Goal: Task Accomplishment & Management: Manage account settings

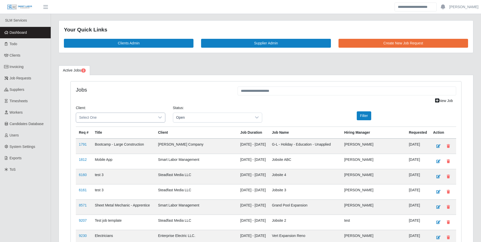
click at [160, 118] on icon at bounding box center [160, 117] width 4 height 4
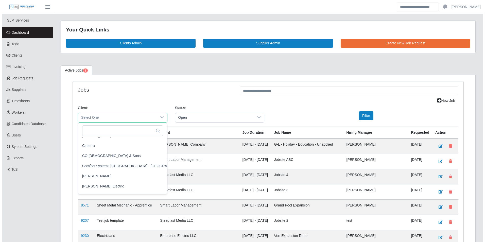
scroll to position [152, 0]
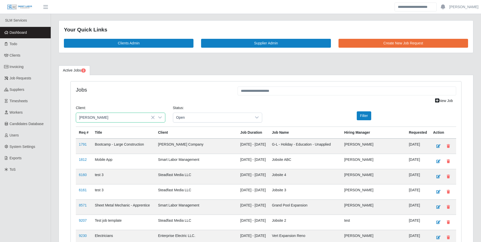
click at [97, 167] on span "CS Erickson" at bounding box center [94, 166] width 29 height 5
click at [373, 118] on div "Filter" at bounding box center [363, 115] width 65 height 9
click at [371, 117] on button "Filter" at bounding box center [364, 115] width 14 height 9
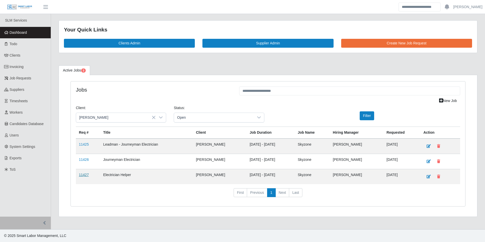
click at [88, 175] on link "11427" at bounding box center [84, 175] width 10 height 4
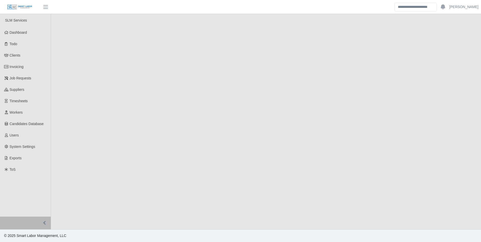
select select "****"
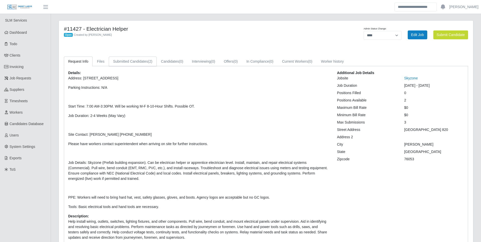
click at [144, 57] on link "Submitted Candidates (2)" at bounding box center [133, 62] width 48 height 10
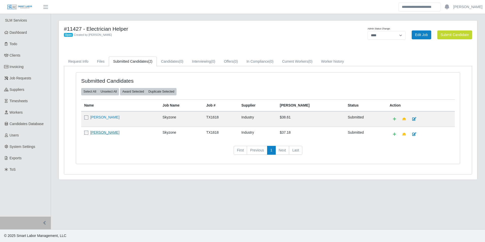
click at [113, 131] on link "Francisco Uribe" at bounding box center [104, 132] width 29 height 4
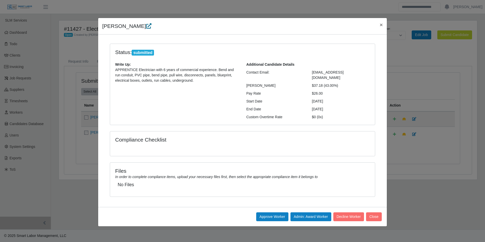
click at [146, 27] on icon at bounding box center [148, 25] width 5 height 5
click at [199, 79] on p "APPRENTICE Electrician with 6 years of commercial experience. Bend and run cond…" at bounding box center [177, 75] width 124 height 16
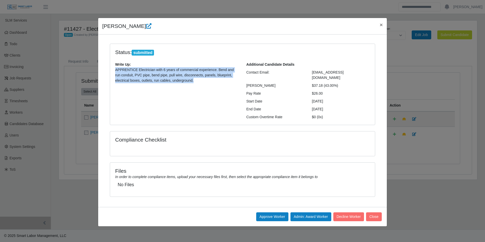
drag, startPoint x: 198, startPoint y: 80, endPoint x: 114, endPoint y: 70, distance: 84.6
click at [114, 70] on div "Write Up: APPRENTICE Electrician with 6 years of commercial experience. Bend an…" at bounding box center [176, 74] width 131 height 25
drag, startPoint x: 114, startPoint y: 70, endPoint x: 127, endPoint y: 70, distance: 12.2
copy p "APPRENTICE Electrician with 6 years of commercial experience. Bend and run cond…"
click at [384, 26] on button "×" at bounding box center [381, 24] width 11 height 13
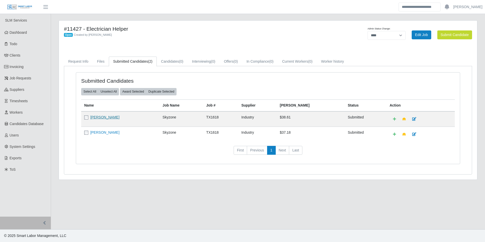
click at [102, 118] on link "Nelio Bernal" at bounding box center [104, 117] width 29 height 4
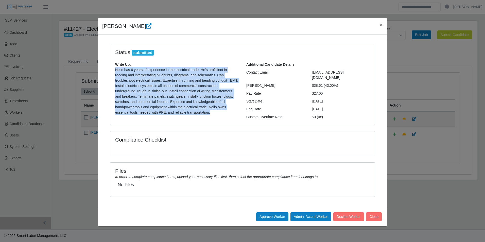
drag, startPoint x: 213, startPoint y: 113, endPoint x: 114, endPoint y: 72, distance: 107.3
click at [114, 72] on div "Write Up: Nelio has 6 years of experience in the electrical trade. He’s profici…" at bounding box center [176, 90] width 131 height 57
drag, startPoint x: 114, startPoint y: 72, endPoint x: 124, endPoint y: 72, distance: 10.4
copy p "Nelio has 6 years of experience in the electrical trade. He’s proficient in rea…"
click at [380, 29] on button "×" at bounding box center [381, 24] width 11 height 13
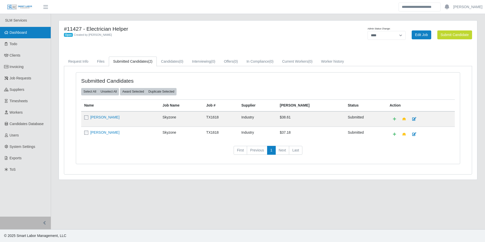
click at [21, 35] on span "Dashboard" at bounding box center [19, 32] width 18 height 4
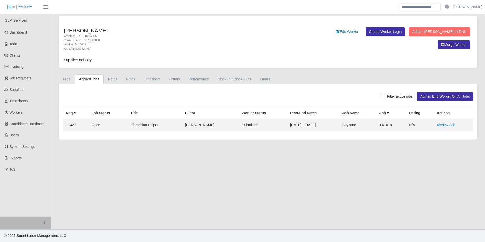
click at [91, 80] on link "Applied Jobs" at bounding box center [89, 79] width 29 height 10
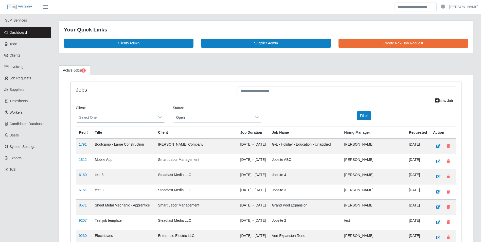
click at [157, 115] on div at bounding box center [160, 117] width 10 height 9
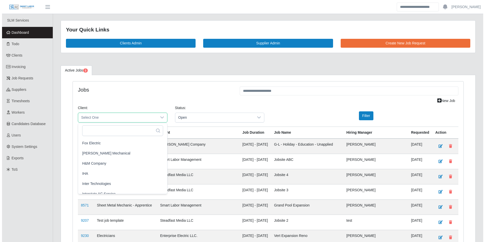
scroll to position [254, 0]
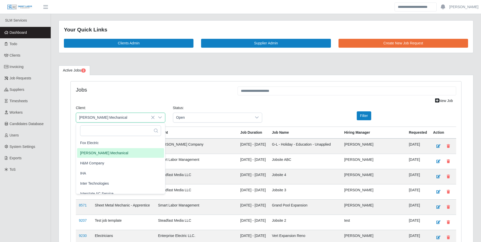
click at [120, 153] on span "George Wayne Mechanical" at bounding box center [104, 152] width 48 height 5
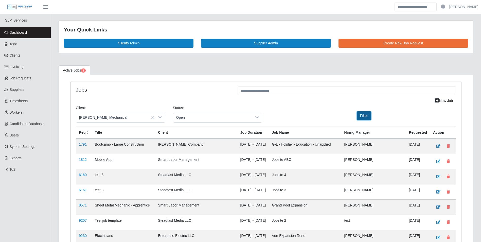
click at [367, 116] on button "Filter" at bounding box center [364, 115] width 14 height 9
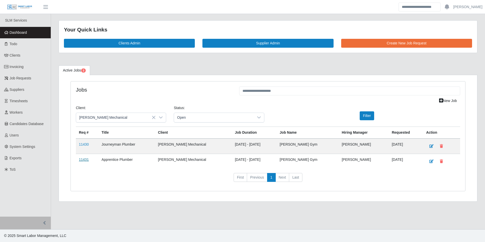
click at [85, 159] on link "11431" at bounding box center [84, 160] width 10 height 4
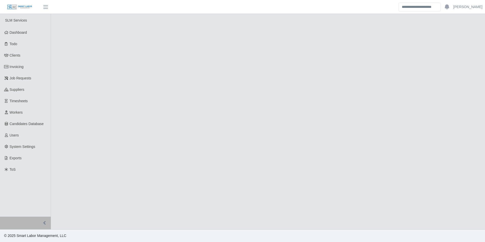
select select "****"
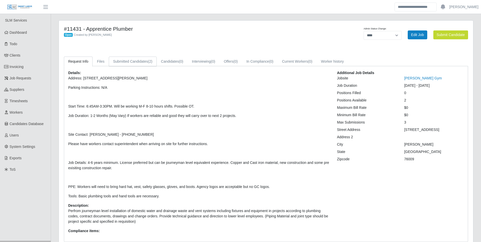
click at [145, 64] on link "Submitted Candidates (2)" at bounding box center [133, 62] width 48 height 10
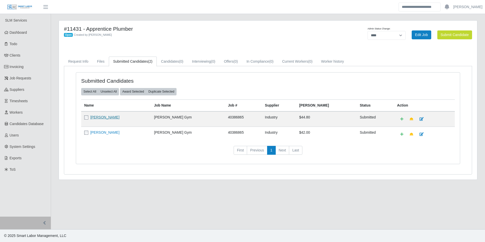
click at [101, 119] on link "[PERSON_NAME]" at bounding box center [104, 117] width 29 height 4
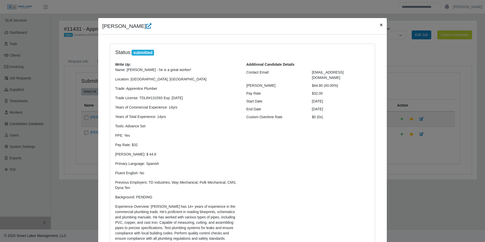
click at [376, 26] on button "×" at bounding box center [381, 24] width 11 height 13
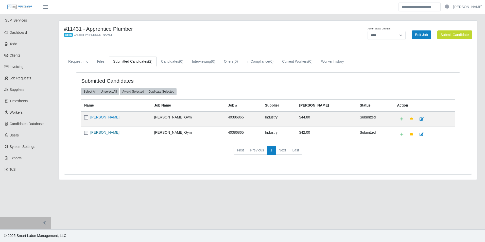
click at [109, 132] on link "[PERSON_NAME]" at bounding box center [104, 132] width 29 height 4
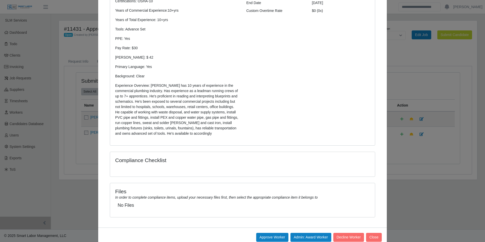
scroll to position [119, 0]
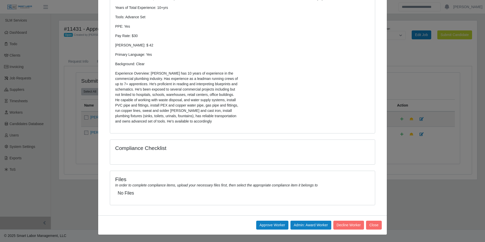
click at [347, 220] on div "Approve Worker Admin: Award Worker Decline Worker Close" at bounding box center [242, 224] width 289 height 19
click at [347, 225] on button "Decline Worker" at bounding box center [349, 225] width 31 height 9
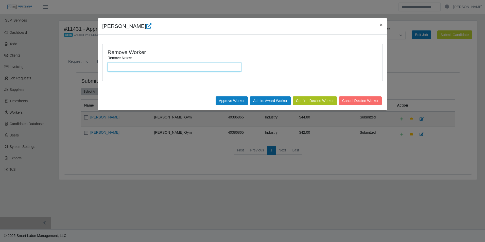
click at [169, 64] on input "Remove Notes:" at bounding box center [175, 67] width 134 height 9
type input "**********"
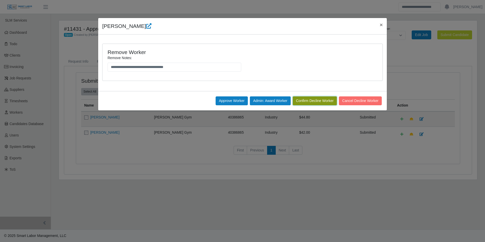
click at [303, 101] on button "Confirm Decline Worker" at bounding box center [315, 100] width 44 height 9
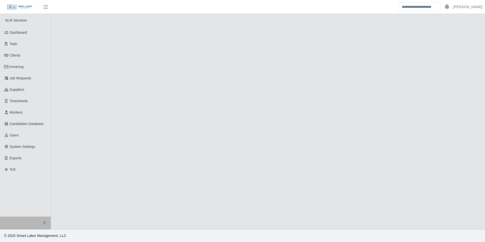
select select "****"
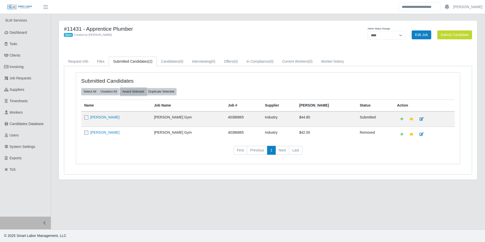
drag, startPoint x: 136, startPoint y: 91, endPoint x: 265, endPoint y: 26, distance: 144.5
click at [137, 91] on button "Award Selected" at bounding box center [133, 91] width 26 height 7
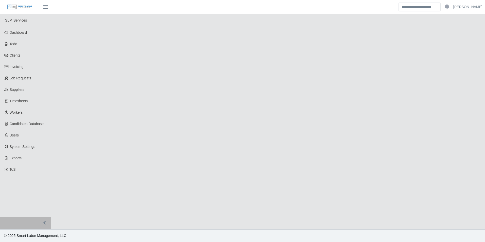
select select "****"
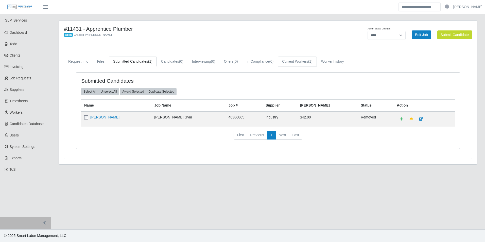
click at [307, 62] on link "Current Workers (1)" at bounding box center [297, 62] width 39 height 10
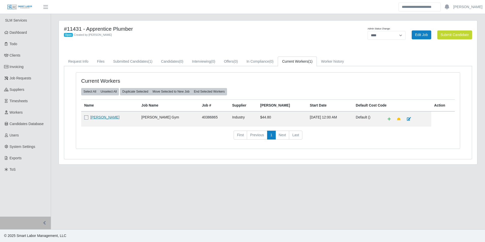
click at [106, 116] on link "[PERSON_NAME]" at bounding box center [104, 117] width 29 height 4
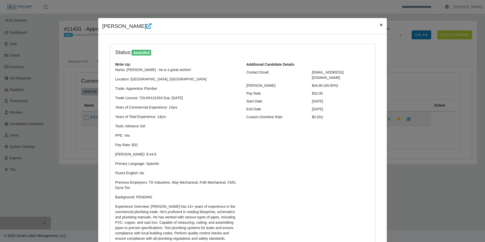
click at [380, 28] on span "×" at bounding box center [381, 25] width 3 height 6
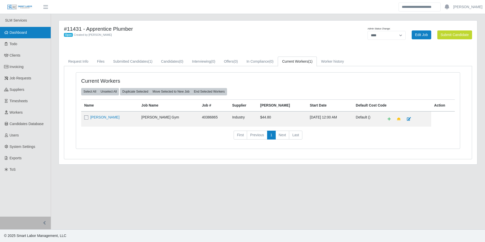
click at [22, 31] on span "Dashboard" at bounding box center [19, 32] width 18 height 4
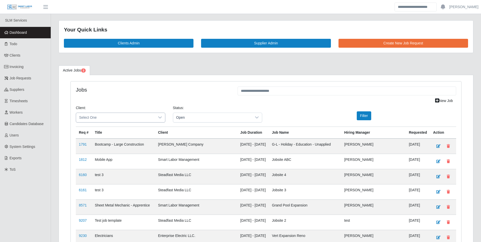
click at [158, 116] on icon at bounding box center [160, 117] width 4 height 4
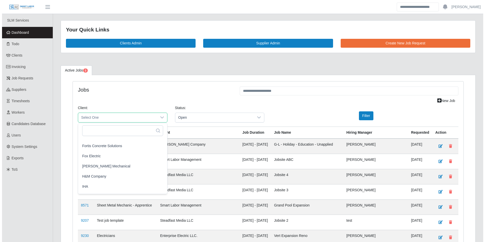
scroll to position [254, 0]
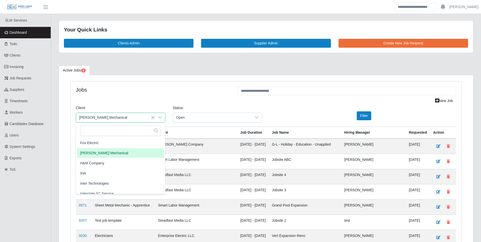
click at [112, 152] on span "George Wayne Mechanical" at bounding box center [104, 152] width 48 height 5
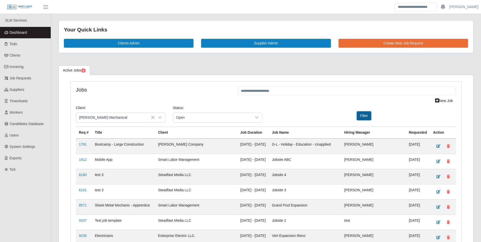
click at [362, 119] on button "Filter" at bounding box center [364, 115] width 14 height 9
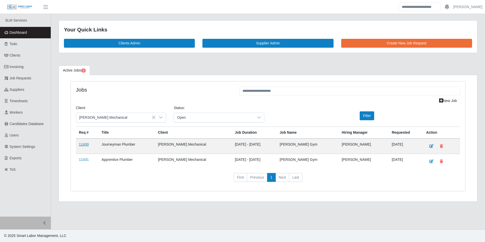
click at [84, 143] on link "11430" at bounding box center [84, 144] width 10 height 4
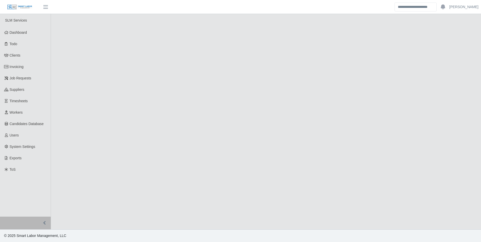
select select "****"
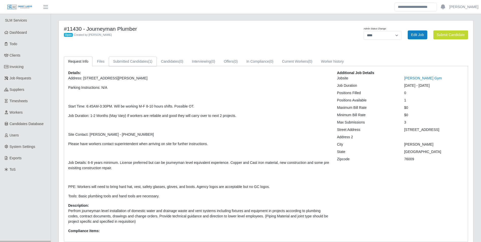
click at [143, 62] on link "Submitted Candidates (1)" at bounding box center [133, 62] width 48 height 10
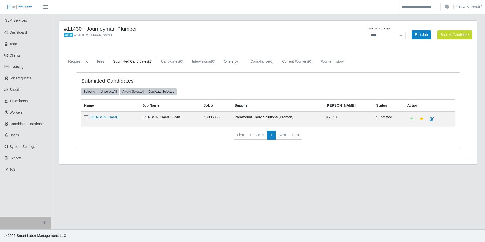
click at [105, 117] on link "[PERSON_NAME]" at bounding box center [104, 117] width 29 height 4
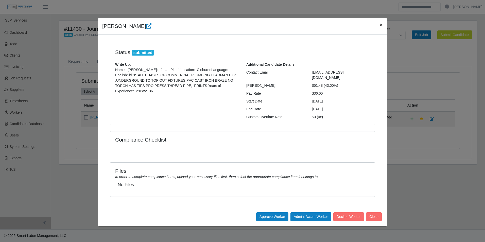
click at [381, 26] on span "×" at bounding box center [381, 25] width 3 height 6
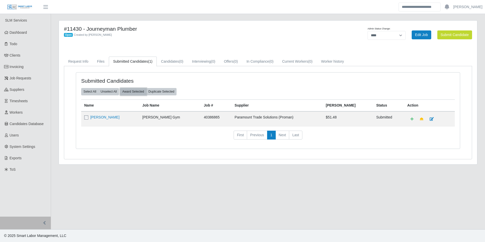
click at [138, 93] on button "Award Selected" at bounding box center [133, 91] width 26 height 7
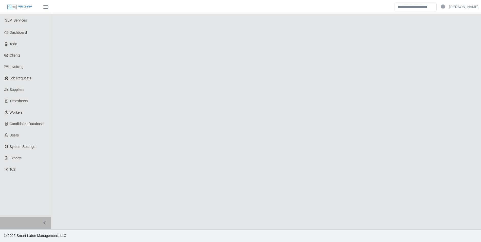
select select "****"
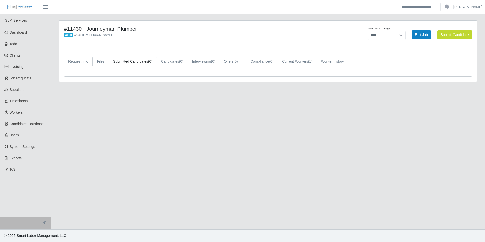
click at [83, 62] on link "Request Info" at bounding box center [78, 62] width 29 height 10
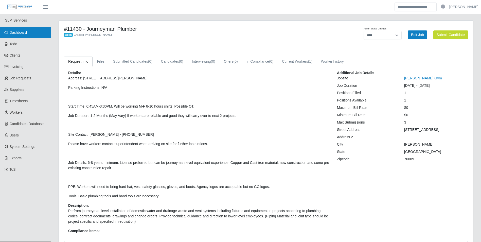
click at [25, 29] on link "Dashboard" at bounding box center [25, 32] width 51 height 11
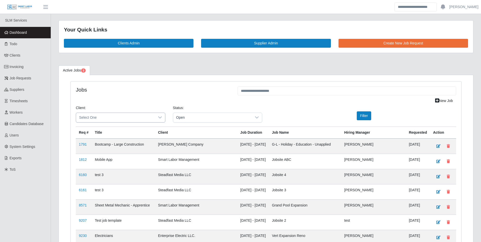
click at [161, 121] on div at bounding box center [160, 117] width 10 height 9
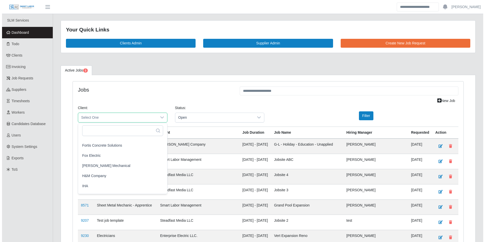
scroll to position [228, 0]
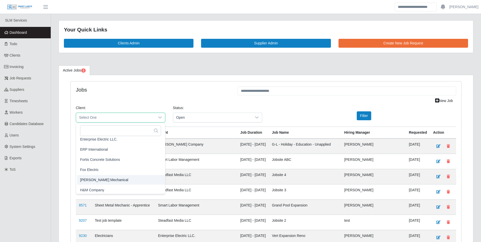
click at [114, 179] on span "George Wayne Mechanical" at bounding box center [104, 179] width 48 height 5
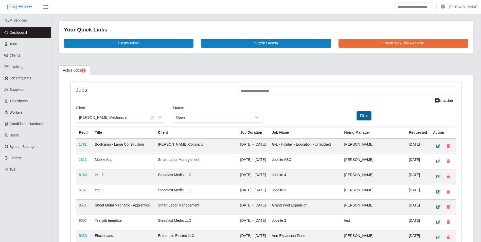
click at [369, 116] on button "Filter" at bounding box center [364, 115] width 14 height 9
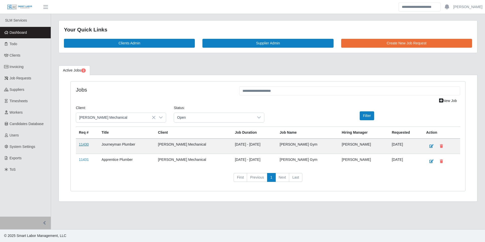
click at [81, 145] on link "11430" at bounding box center [84, 144] width 10 height 4
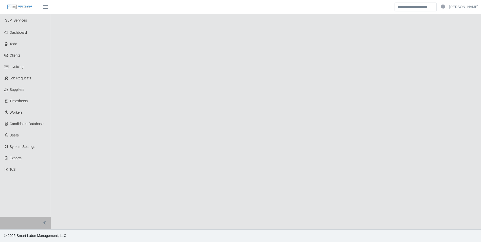
select select "****"
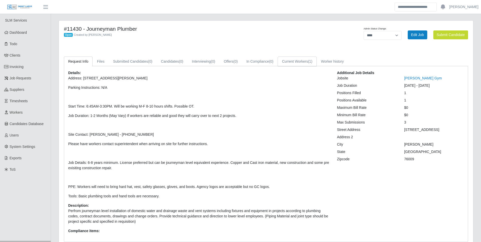
click at [297, 63] on link "Current Workers (1)" at bounding box center [297, 62] width 39 height 10
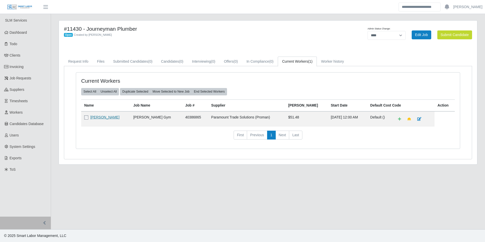
click at [104, 117] on link "[PERSON_NAME]" at bounding box center [104, 117] width 29 height 4
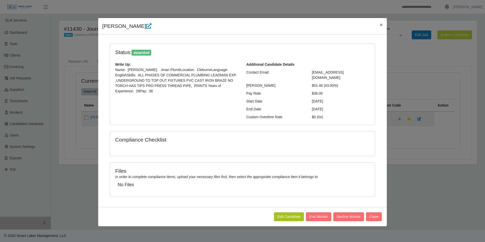
drag, startPoint x: 233, startPoint y: 86, endPoint x: 114, endPoint y: 71, distance: 120.4
click at [114, 71] on div "Write Up: Name: David BlockTrade: Jman PlumbLocation: CleburneLanguage: English…" at bounding box center [176, 80] width 131 height 36
drag, startPoint x: 114, startPoint y: 71, endPoint x: 132, endPoint y: 75, distance: 18.9
copy p "Name: David BlockTrade: Jman PlumbLocation: CleburneLanguage: EnglishSkills: AL…"
click at [380, 24] on span "×" at bounding box center [381, 25] width 3 height 6
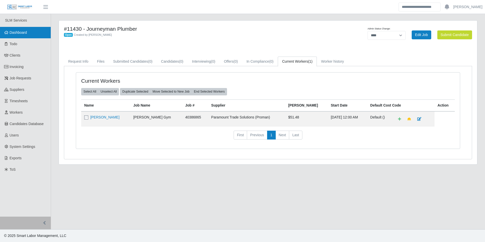
click at [26, 32] on span "Dashboard" at bounding box center [19, 32] width 18 height 4
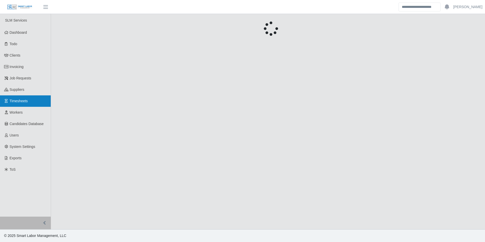
click at [20, 101] on span "Timesheets" at bounding box center [19, 101] width 18 height 4
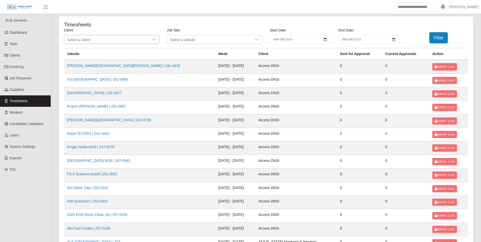
click at [155, 38] on icon at bounding box center [154, 40] width 4 height 4
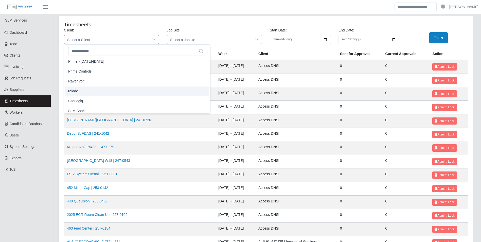
scroll to position [457, 0]
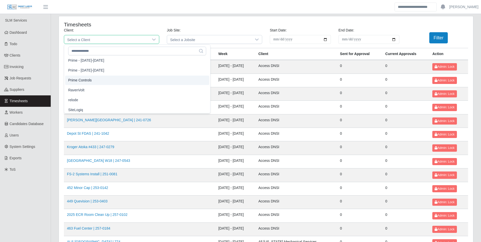
click at [89, 78] on span "Prime Controls" at bounding box center [80, 80] width 24 height 5
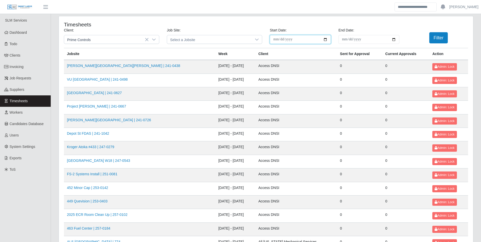
click at [327, 39] on input "**********" at bounding box center [300, 39] width 61 height 9
type input "**********"
click at [394, 40] on input "End Date:" at bounding box center [369, 39] width 61 height 9
type input "**********"
click at [435, 39] on button "Filter" at bounding box center [439, 37] width 19 height 11
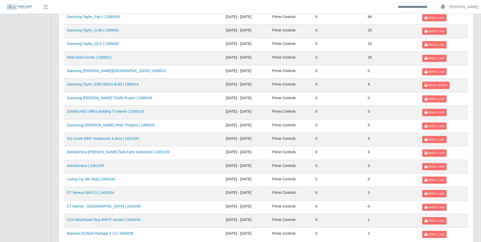
scroll to position [536, 0]
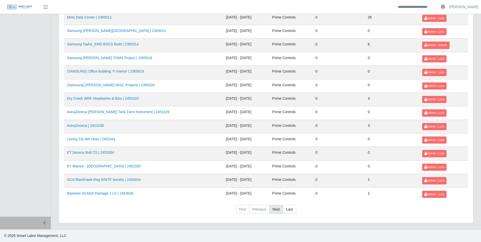
click at [278, 211] on link "Next" at bounding box center [277, 209] width 14 height 9
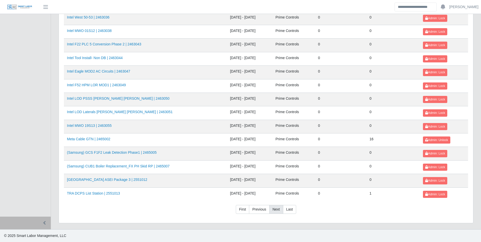
click at [278, 211] on link "Next" at bounding box center [277, 209] width 14 height 9
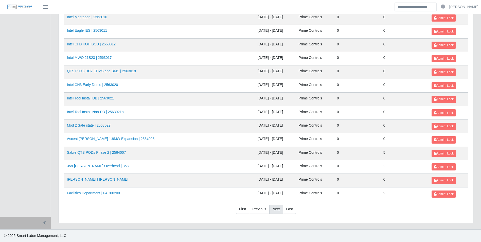
scroll to position [401, 0]
click at [92, 195] on link "Facilities Department | FAC00200" at bounding box center [93, 193] width 53 height 4
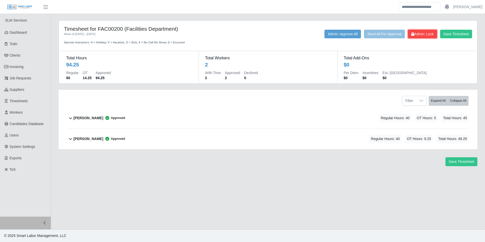
click at [425, 37] on button "Admin: Lock" at bounding box center [422, 34] width 29 height 9
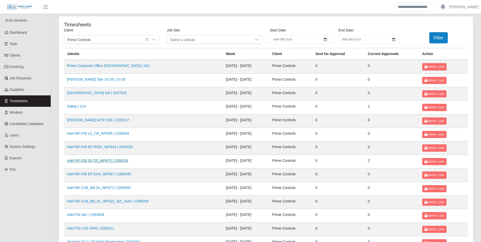
click at [120, 162] on link "Intel RR F09 35 CR_WP875 | 2260034" at bounding box center [97, 161] width 61 height 4
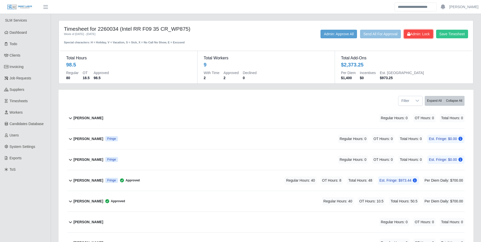
click at [419, 37] on button "Admin: Lock" at bounding box center [418, 34] width 29 height 9
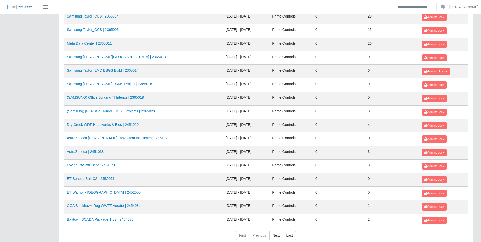
scroll to position [536, 0]
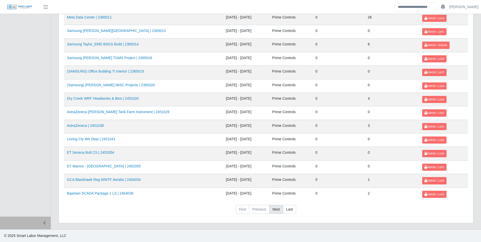
click at [279, 211] on link "Next" at bounding box center [277, 209] width 14 height 9
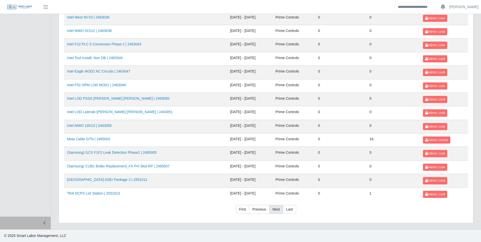
drag, startPoint x: 279, startPoint y: 211, endPoint x: 274, endPoint y: 210, distance: 5.4
click at [274, 210] on link "Next" at bounding box center [277, 209] width 14 height 9
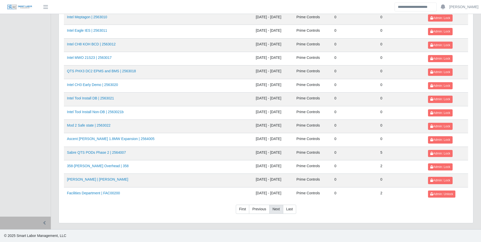
scroll to position [401, 0]
click at [106, 165] on link "358-[PERSON_NAME] Overhead | 358" at bounding box center [98, 166] width 62 height 4
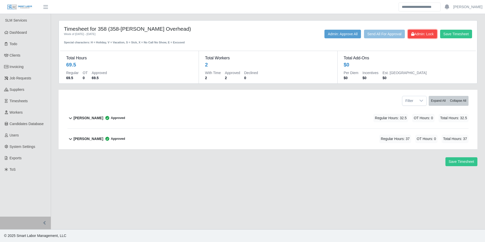
click at [419, 33] on span "Admin: Lock" at bounding box center [422, 34] width 23 height 4
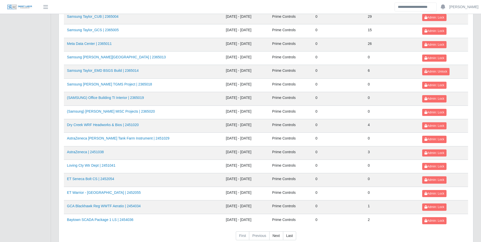
scroll to position [536, 0]
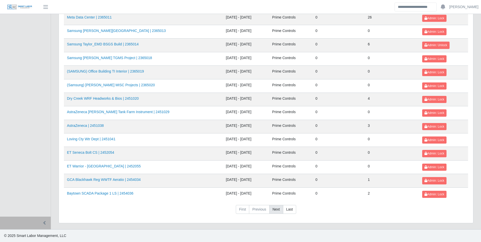
click at [278, 209] on link "Next" at bounding box center [277, 209] width 14 height 9
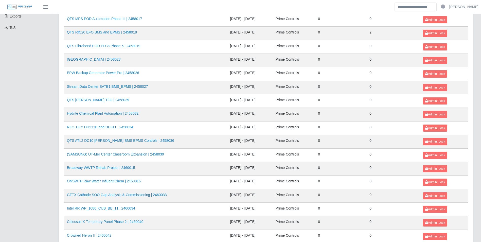
scroll to position [130, 0]
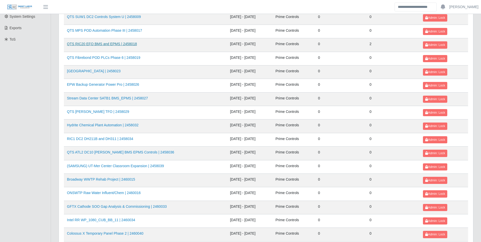
click at [126, 44] on link "QTS RIC20 EFO BMS and EPMS | 2458018" at bounding box center [102, 44] width 70 height 4
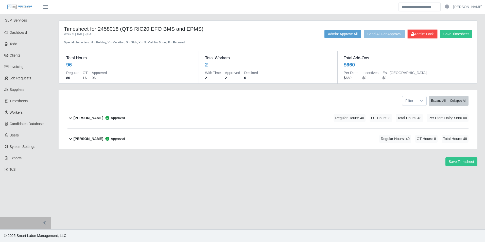
click at [425, 32] on span "Admin: Lock" at bounding box center [422, 34] width 23 height 4
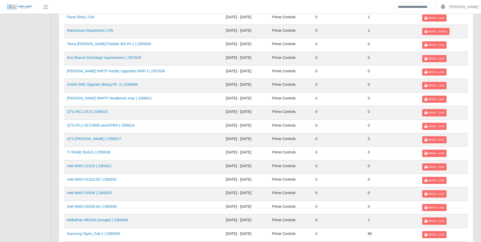
scroll to position [431, 0]
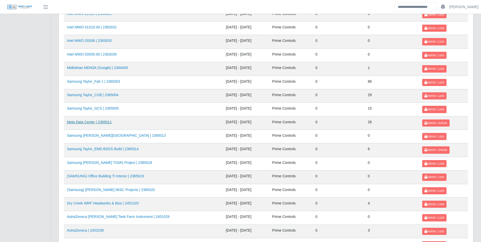
click at [108, 121] on link "Meta Data Center | 2365011" at bounding box center [89, 122] width 45 height 4
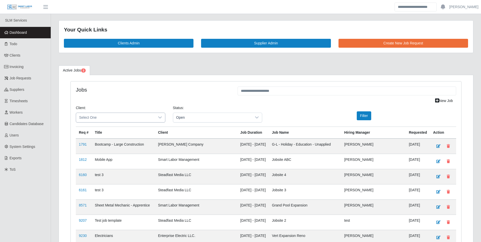
click at [159, 119] on icon at bounding box center [160, 117] width 4 height 4
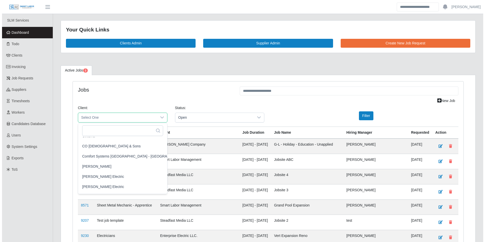
scroll to position [152, 0]
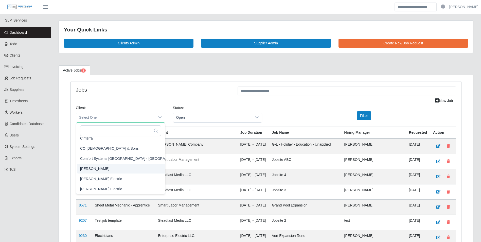
click at [105, 168] on li "[PERSON_NAME]" at bounding box center [132, 169] width 111 height 10
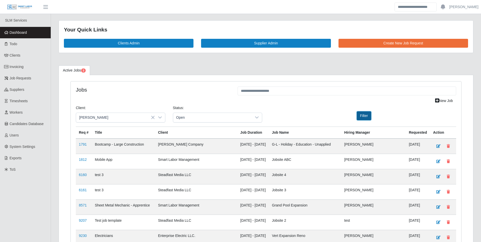
click at [365, 114] on button "Filter" at bounding box center [364, 115] width 14 height 9
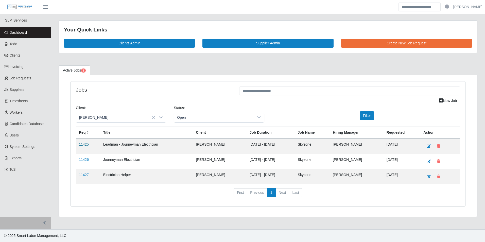
click at [85, 145] on link "11425" at bounding box center [84, 144] width 10 height 4
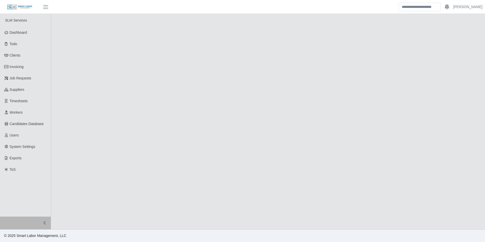
select select "****"
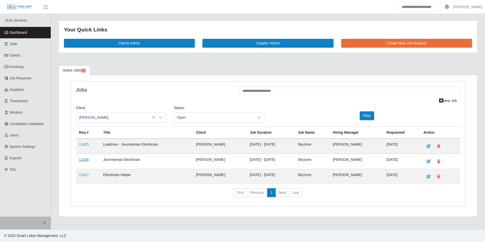
click at [86, 161] on link "11426" at bounding box center [84, 160] width 10 height 4
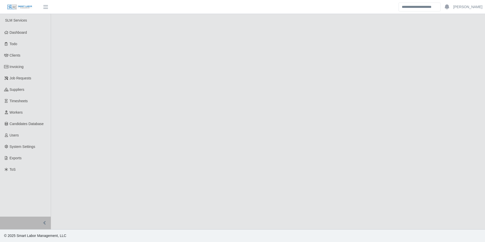
select select "****"
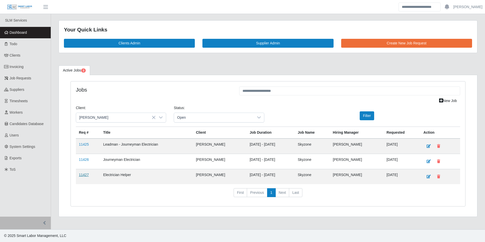
click at [87, 174] on link "11427" at bounding box center [84, 175] width 10 height 4
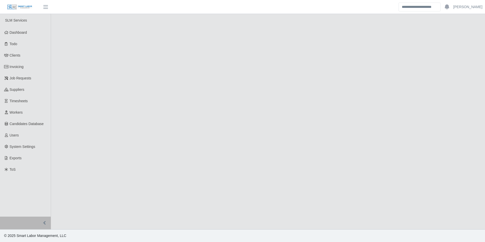
select select "****"
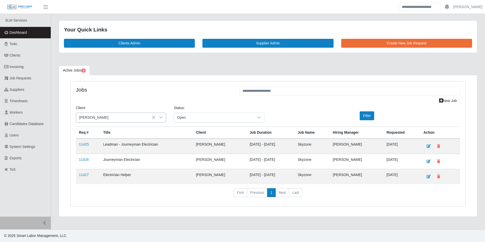
click at [162, 115] on div at bounding box center [161, 117] width 10 height 9
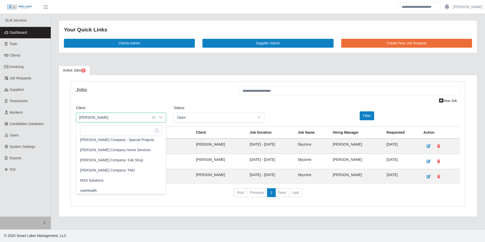
scroll to position [251, 0]
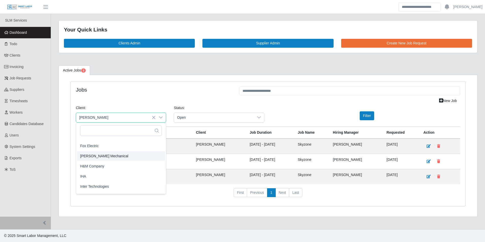
click at [122, 154] on li "George Wayne Mechanical" at bounding box center [121, 156] width 88 height 10
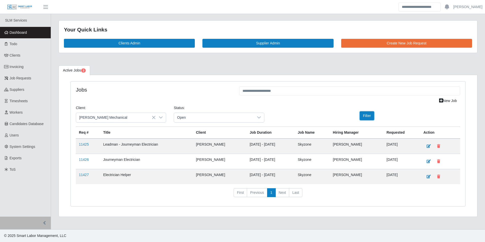
drag, startPoint x: 366, startPoint y: 113, endPoint x: 359, endPoint y: 113, distance: 6.6
click at [366, 113] on button "Filter" at bounding box center [367, 115] width 14 height 9
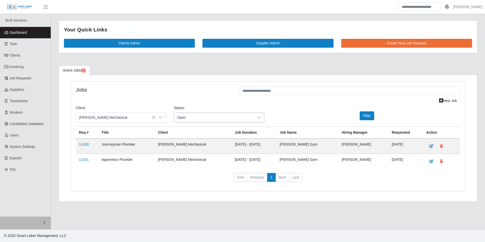
click at [260, 119] on icon at bounding box center [259, 117] width 4 height 4
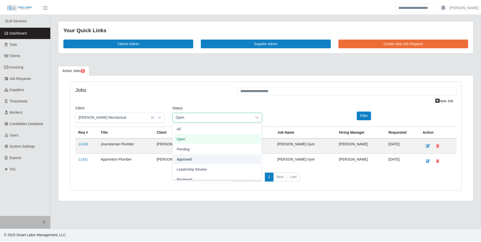
scroll to position [16, 0]
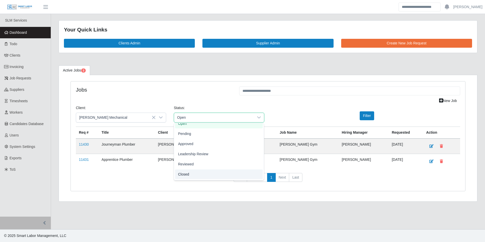
click at [188, 175] on span "Closed" at bounding box center [183, 174] width 11 height 5
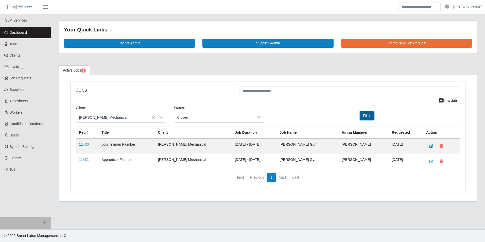
click at [366, 116] on button "Filter" at bounding box center [367, 115] width 14 height 9
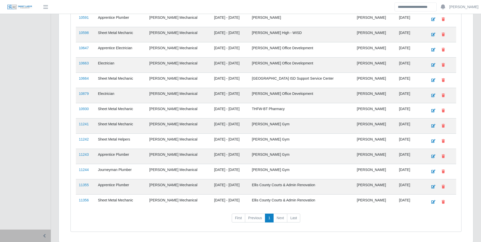
scroll to position [521, 0]
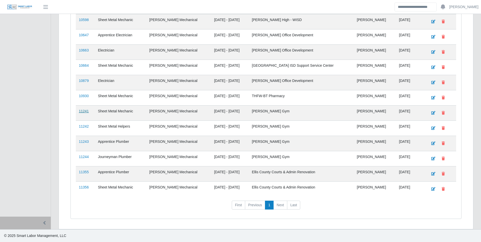
click at [86, 112] on link "11241" at bounding box center [84, 111] width 10 height 4
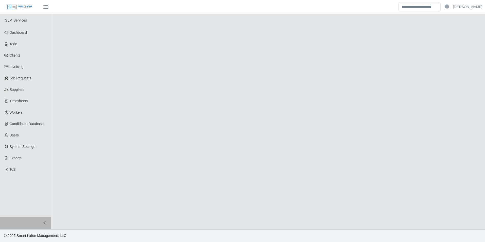
select select "******"
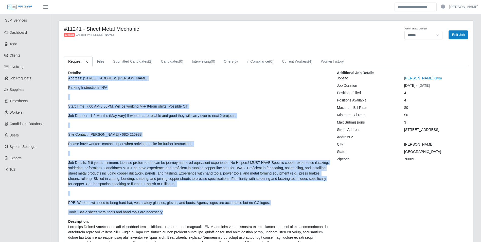
drag, startPoint x: 66, startPoint y: 78, endPoint x: 176, endPoint y: 211, distance: 172.3
click at [176, 211] on div "Details: Address: 1301 S Parkway Dr, Alvarado, TX 76009 Parking Instructions: N…" at bounding box center [198, 185] width 269 height 231
drag, startPoint x: 176, startPoint y: 211, endPoint x: 153, endPoint y: 213, distance: 23.5
copy p "Address: 1301 S Parkway Dr, Alvarado, TX 76009 Parking Instructions: N/A Start …"
click at [161, 134] on p "Site Contact: Adam Sanchez - 6824216988" at bounding box center [198, 134] width 261 height 5
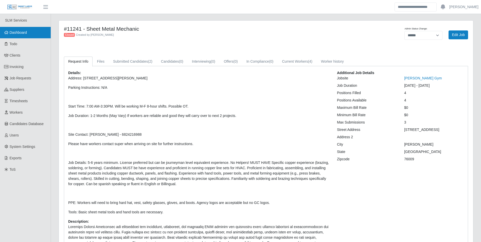
click at [29, 32] on link "Dashboard" at bounding box center [25, 32] width 51 height 11
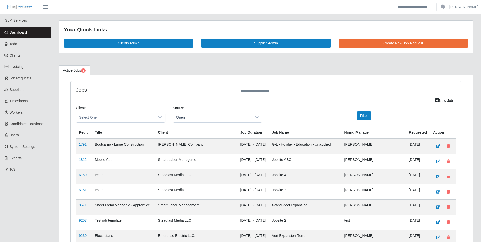
click at [449, 105] on div "Client: Select One Status: Open Filter" at bounding box center [266, 115] width 388 height 21
click at [446, 103] on link "New Job" at bounding box center [444, 100] width 24 height 9
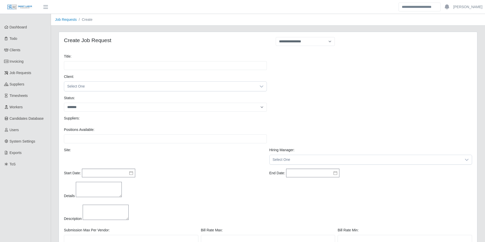
select select
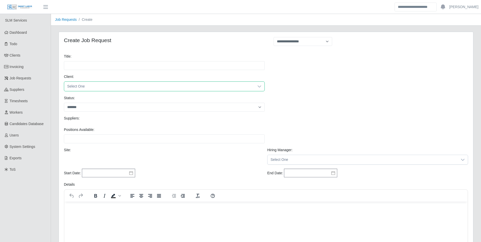
click at [102, 89] on span "Select One" at bounding box center [159, 86] width 190 height 9
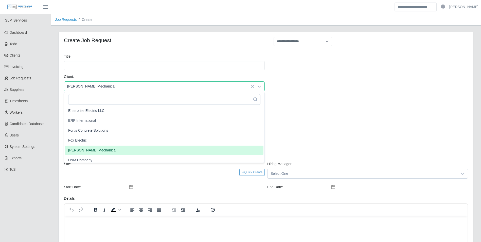
click at [107, 149] on span "George Wayne Mechanical" at bounding box center [92, 150] width 48 height 5
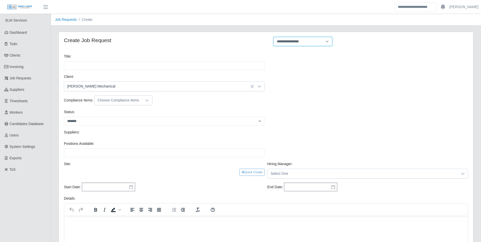
click at [309, 43] on select "**********" at bounding box center [303, 41] width 59 height 9
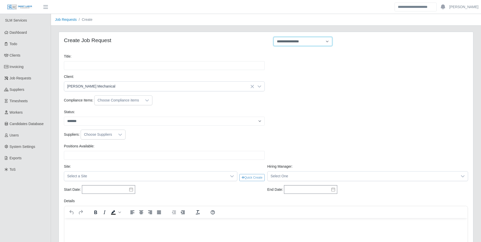
select select "**********"
click at [274, 37] on select "**********" at bounding box center [303, 41] width 59 height 9
type input "**********"
type input "*"
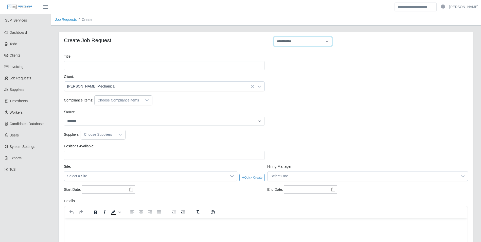
type input "*"
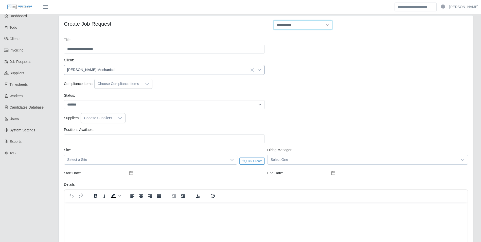
scroll to position [25, 0]
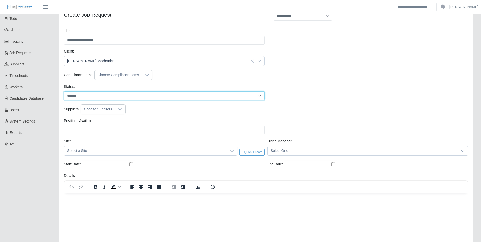
click at [89, 94] on select "******* ****" at bounding box center [164, 95] width 201 height 9
select select "****"
click at [64, 91] on select "******* ****" at bounding box center [164, 95] width 201 height 9
click at [120, 110] on icon at bounding box center [120, 109] width 4 height 4
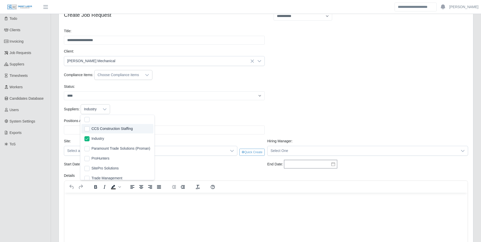
drag, startPoint x: 188, startPoint y: 107, endPoint x: 149, endPoint y: 115, distance: 40.3
click at [188, 107] on div "Suppliers: Industry" at bounding box center [266, 109] width 407 height 10
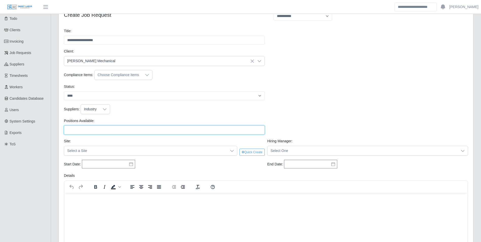
click at [103, 128] on input "Positions Available:" at bounding box center [164, 130] width 201 height 9
type input "*"
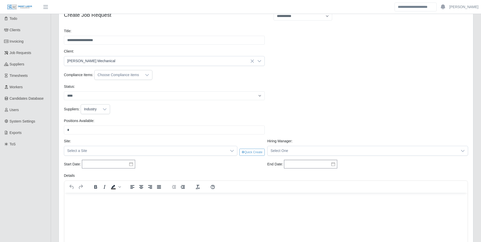
click at [129, 117] on div "Suppliers: Industry" at bounding box center [266, 111] width 407 height 14
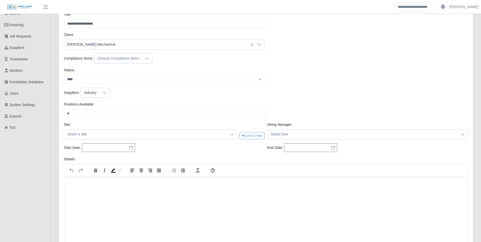
scroll to position [51, 0]
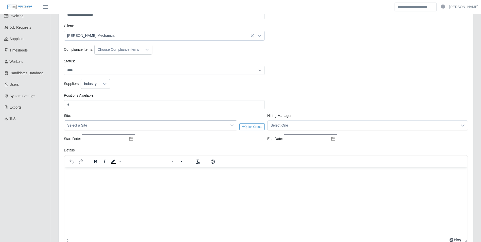
click at [234, 123] on div at bounding box center [232, 125] width 10 height 9
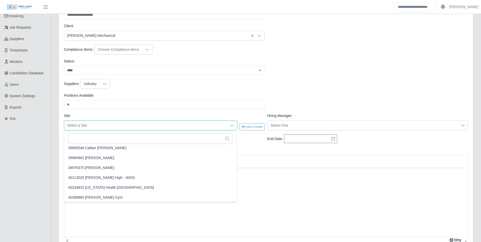
scroll to position [127, 0]
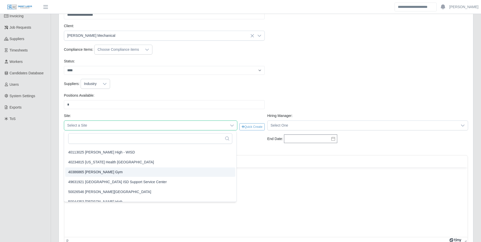
click at [103, 171] on span "40386865 Alvarado Gym" at bounding box center [95, 172] width 55 height 5
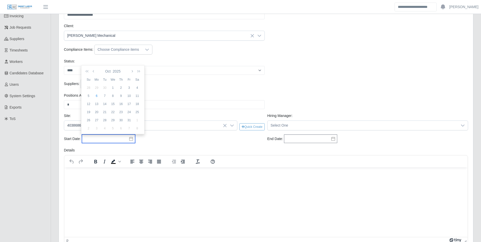
click at [102, 135] on input "text" at bounding box center [108, 139] width 53 height 9
click at [105, 96] on div "7" at bounding box center [105, 96] width 8 height 5
type input "**********"
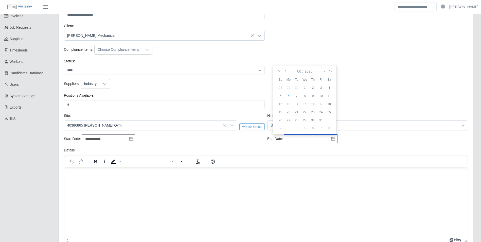
click at [302, 135] on input "text" at bounding box center [310, 139] width 53 height 9
click at [326, 71] on button "button" at bounding box center [324, 71] width 5 height 9
click at [278, 128] on div "30" at bounding box center [281, 128] width 8 height 5
type input "**********"
click at [277, 126] on span "Select One" at bounding box center [363, 125] width 190 height 9
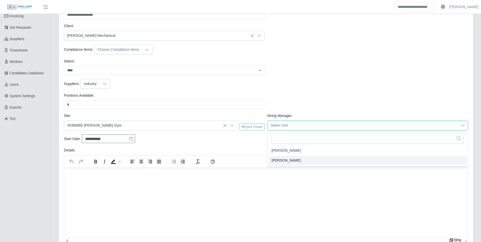
click at [283, 161] on span "Kris Scarfone" at bounding box center [286, 160] width 29 height 5
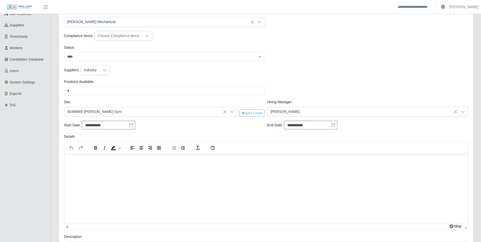
scroll to position [76, 0]
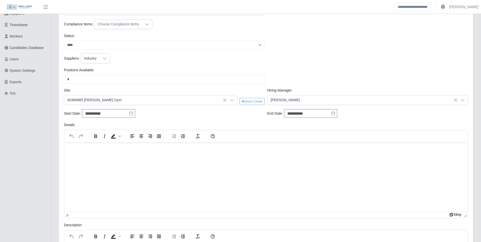
click at [123, 152] on html at bounding box center [266, 149] width 404 height 14
paste body "Rich Text Area. Press ALT-0 for help."
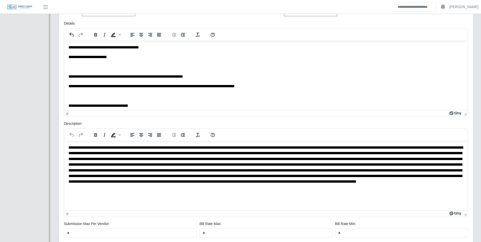
scroll to position [258, 0]
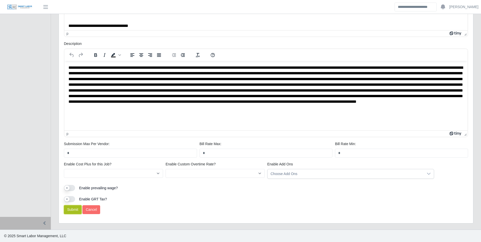
click at [78, 207] on button "Submit" at bounding box center [73, 209] width 18 height 9
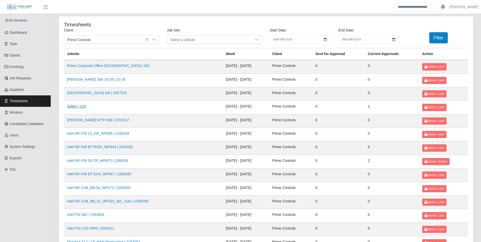
click at [83, 105] on link "Safety | 224" at bounding box center [76, 106] width 19 height 4
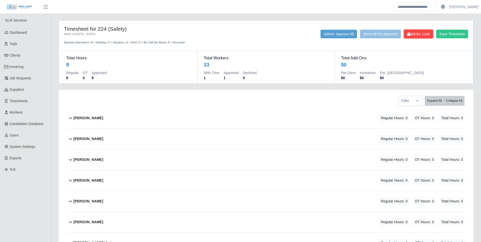
click at [425, 35] on span "Admin: Lock" at bounding box center [419, 34] width 23 height 4
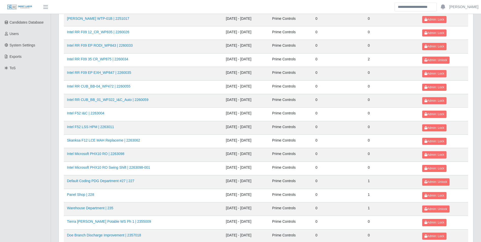
scroll to position [127, 0]
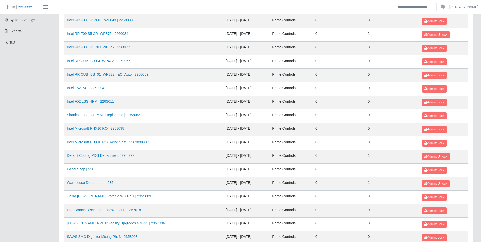
click at [88, 171] on link "Panel Shop | 228" at bounding box center [80, 169] width 27 height 4
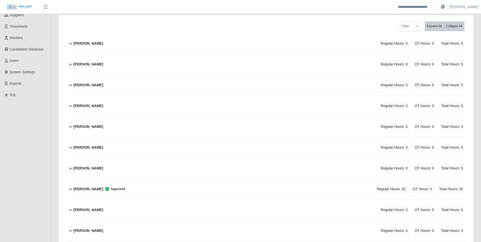
scroll to position [76, 0]
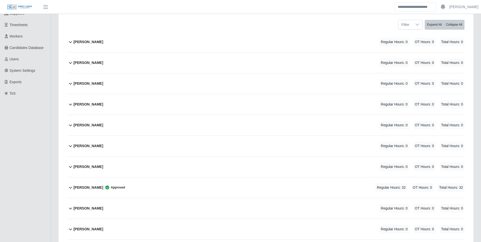
click at [91, 188] on b "Joshua Gomez" at bounding box center [89, 187] width 30 height 5
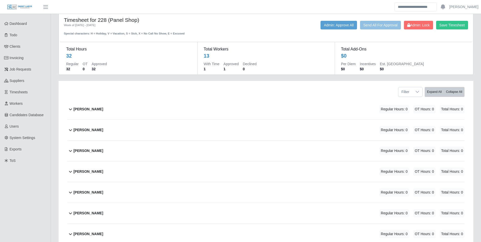
scroll to position [0, 0]
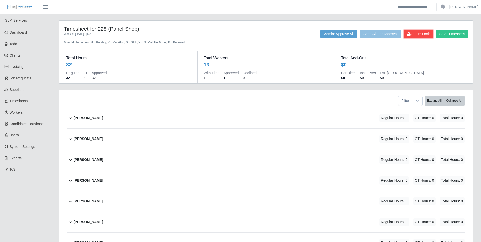
click at [422, 33] on span "Admin: Lock" at bounding box center [419, 34] width 23 height 4
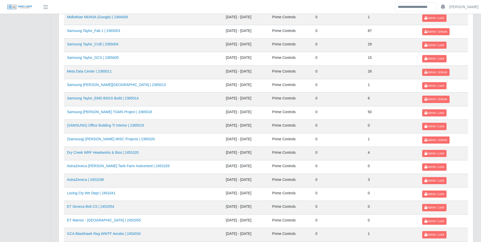
scroll to position [536, 0]
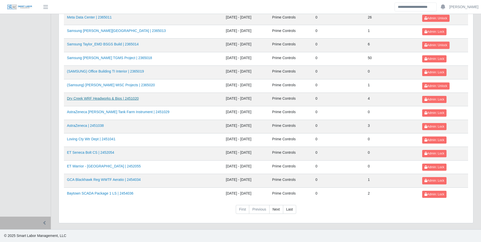
click at [128, 99] on link "Dry Creek WRF Headworks & Bios | 2451020" at bounding box center [103, 98] width 72 height 4
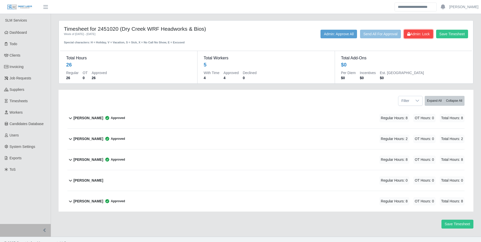
click at [414, 37] on button "Admin: Lock" at bounding box center [418, 34] width 29 height 9
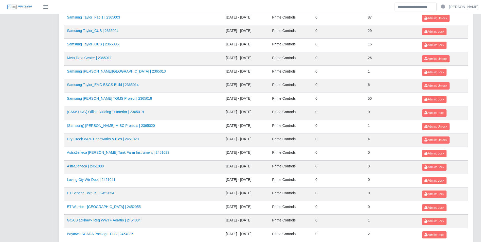
scroll to position [536, 0]
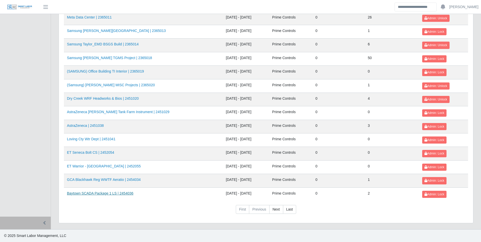
click at [129, 193] on link "Baytown SCADA Package 1 LS | 2454036" at bounding box center [100, 193] width 66 height 4
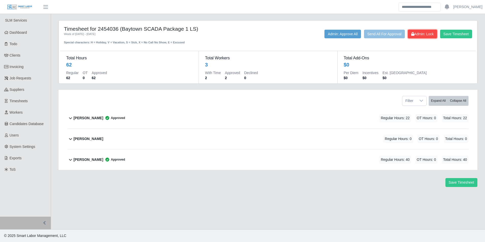
click at [425, 33] on span "Admin: Lock" at bounding box center [422, 34] width 23 height 4
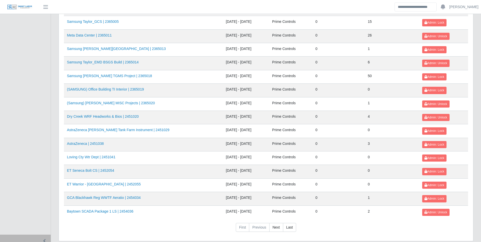
scroll to position [536, 0]
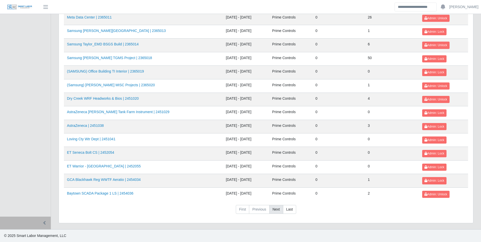
click at [280, 211] on link "Next" at bounding box center [277, 209] width 14 height 9
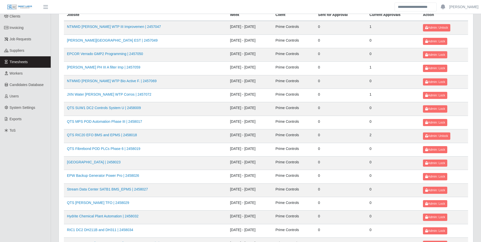
scroll to position [0, 0]
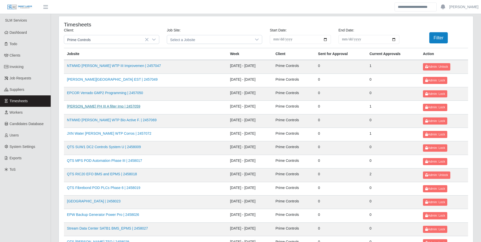
click at [126, 107] on link "Tom Taylor PH III A filter Imp | 2457059" at bounding box center [103, 106] width 73 height 4
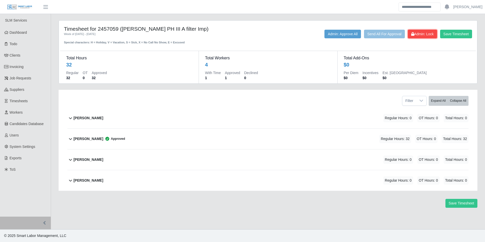
click at [420, 35] on span "Admin: Lock" at bounding box center [422, 34] width 23 height 4
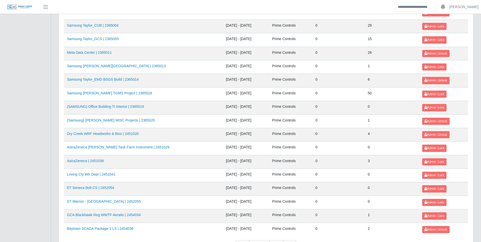
scroll to position [536, 0]
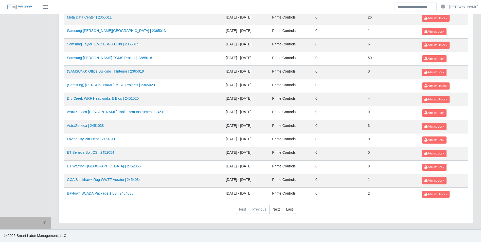
drag, startPoint x: 278, startPoint y: 206, endPoint x: 280, endPoint y: 193, distance: 12.6
click at [278, 207] on link "Next" at bounding box center [277, 209] width 14 height 9
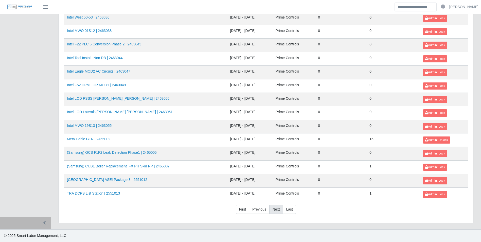
click at [275, 211] on link "Next" at bounding box center [277, 209] width 14 height 9
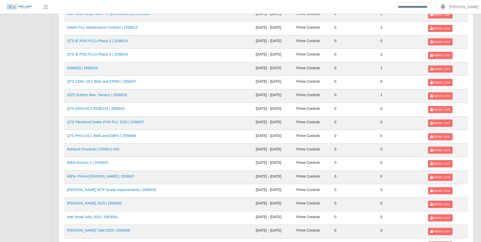
scroll to position [147, 0]
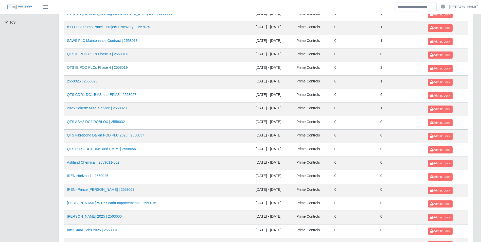
click at [115, 69] on link "QTS IE POD PLCs Phase 4 | 2558019" at bounding box center [97, 67] width 61 height 4
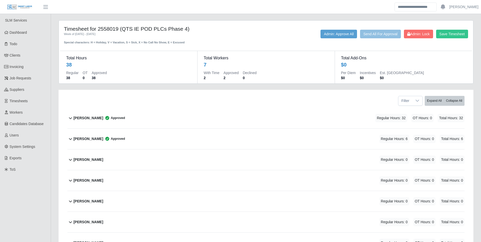
click at [84, 114] on div "[PERSON_NAME] Approved" at bounding box center [100, 118] width 52 height 8
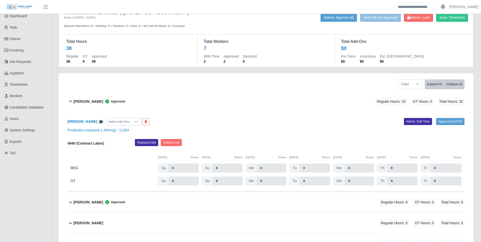
scroll to position [25, 0]
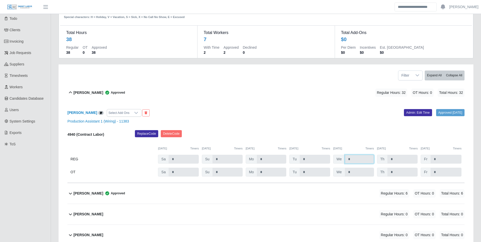
click at [359, 159] on input "*" at bounding box center [359, 159] width 29 height 9
click at [355, 142] on div "09/27/2025 Timers 09/28/2025 Timers 09/29/2025 Timers 09/30/2025 Timers 10/01/2…" at bounding box center [266, 145] width 397 height 10
click at [359, 156] on input "*" at bounding box center [359, 159] width 29 height 9
click at [359, 158] on input "*" at bounding box center [359, 159] width 29 height 9
click at [354, 163] on input "*" at bounding box center [359, 159] width 29 height 9
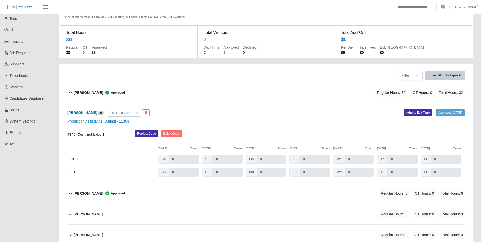
click at [75, 111] on b "[PERSON_NAME]" at bounding box center [83, 113] width 30 height 4
click at [412, 110] on link "Admin: Edit Time" at bounding box center [418, 112] width 28 height 7
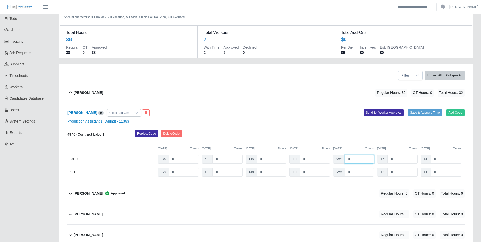
click at [363, 159] on input "*" at bounding box center [359, 159] width 29 height 9
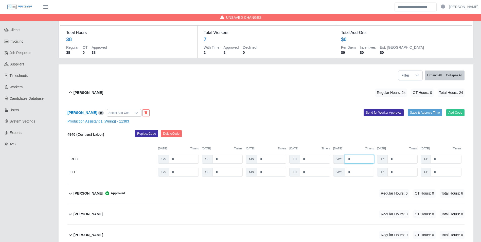
type input "*"
click at [399, 159] on input "*" at bounding box center [403, 159] width 30 height 9
type input "*"
click at [396, 148] on div "10/02/2025 Timers" at bounding box center [397, 148] width 41 height 4
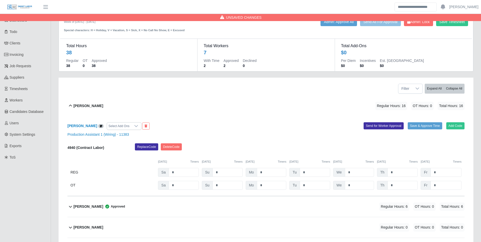
scroll to position [0, 0]
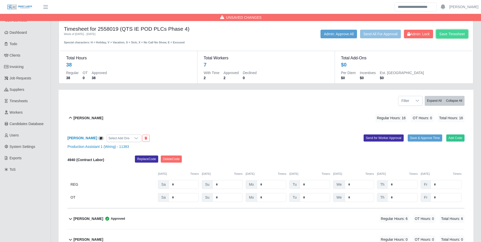
click at [460, 35] on button "Save Timesheet" at bounding box center [453, 34] width 32 height 9
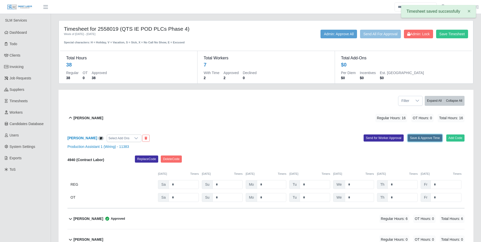
click at [418, 140] on button "Save & Approve Time" at bounding box center [425, 138] width 35 height 7
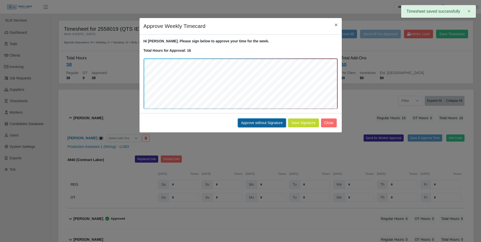
click at [265, 122] on button "Approve without Signature" at bounding box center [262, 123] width 48 height 9
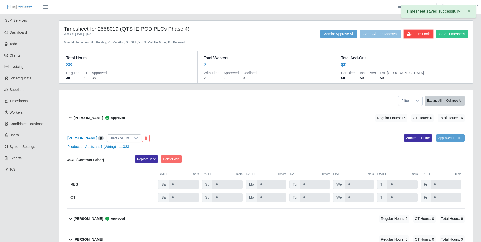
click at [421, 34] on span "Admin: Lock" at bounding box center [419, 34] width 23 height 4
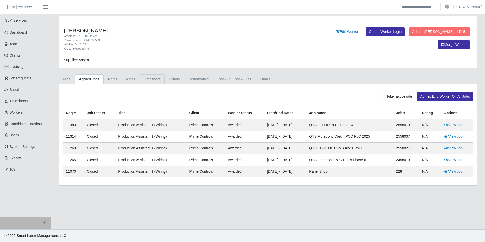
click at [152, 80] on link "Timesheet" at bounding box center [152, 79] width 25 height 10
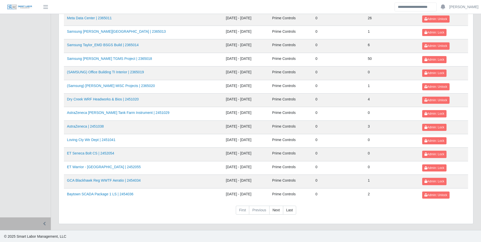
scroll to position [536, 0]
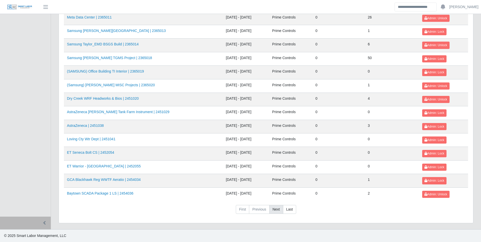
click at [277, 210] on link "Next" at bounding box center [277, 209] width 14 height 9
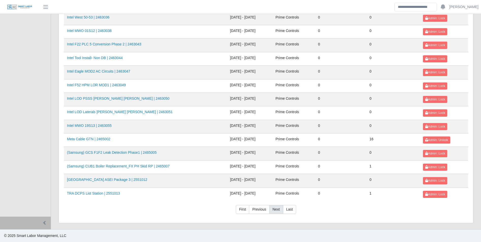
click at [277, 210] on link "Next" at bounding box center [277, 209] width 14 height 9
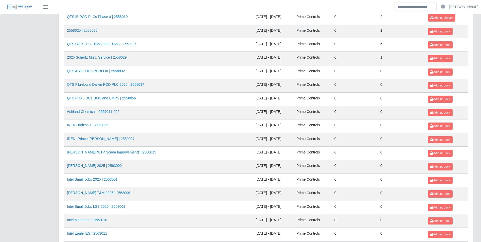
scroll to position [173, 0]
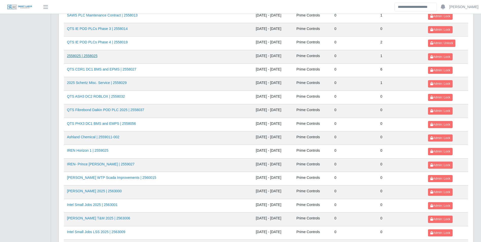
click at [94, 57] on link "2558025 | 2558025" at bounding box center [82, 56] width 30 height 4
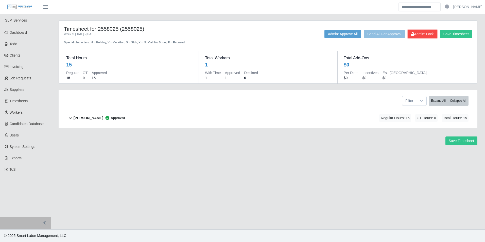
click at [429, 35] on span "Admin: Lock" at bounding box center [422, 34] width 23 height 4
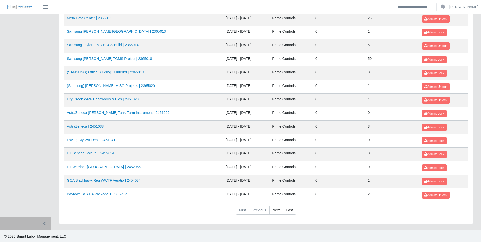
scroll to position [536, 0]
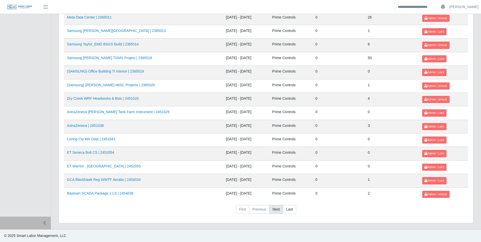
click at [276, 208] on link "Next" at bounding box center [277, 209] width 14 height 9
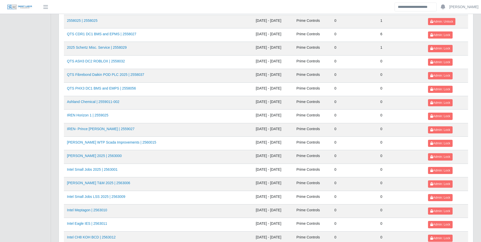
scroll to position [198, 0]
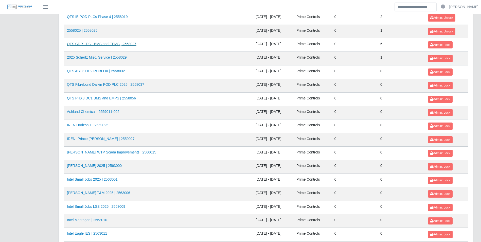
click at [120, 42] on link "QTS CDR1 DC1 BMS and EPMS | 2558027" at bounding box center [102, 44] width 70 height 4
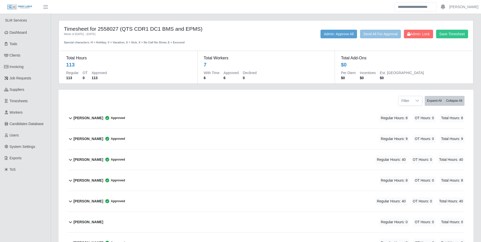
click at [89, 118] on b "[PERSON_NAME]" at bounding box center [89, 117] width 30 height 5
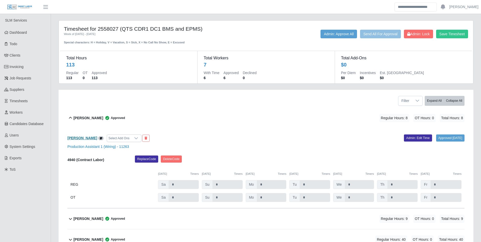
click at [81, 137] on b "[PERSON_NAME]" at bounding box center [83, 138] width 30 height 4
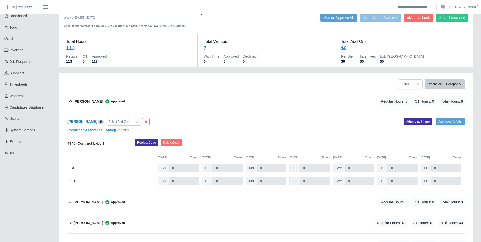
scroll to position [25, 0]
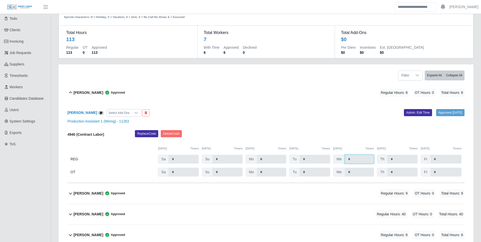
click at [363, 158] on input "*" at bounding box center [359, 159] width 29 height 9
click at [404, 110] on link "Admin: Edit Time" at bounding box center [418, 112] width 28 height 7
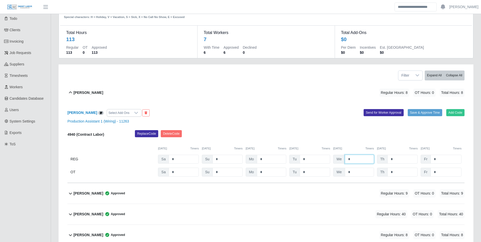
click at [359, 162] on input "*" at bounding box center [359, 159] width 29 height 9
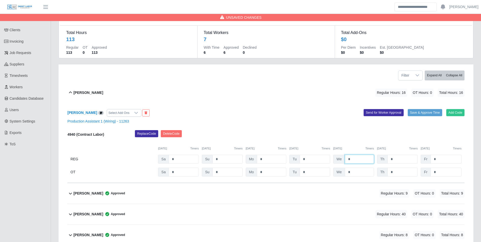
type input "*"
click at [367, 127] on div "Cesar Chan Select Add Ons Add Code Save & Approve Time Send for Worker Approval…" at bounding box center [266, 143] width 397 height 80
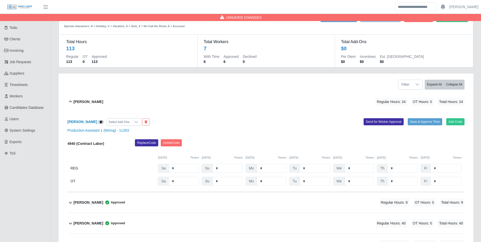
scroll to position [0, 0]
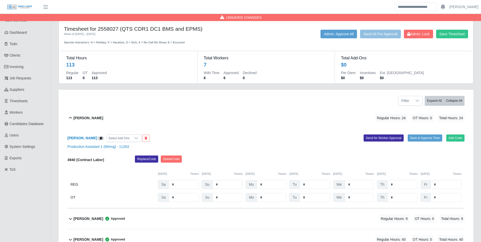
click at [455, 29] on div "Timesheet for 2558027 (QTS CDR1 DC1 BMS and EPMS) Week of 09/27/2025 - 10/03/20…" at bounding box center [266, 35] width 412 height 19
click at [456, 32] on button "Save Timesheet" at bounding box center [453, 34] width 32 height 9
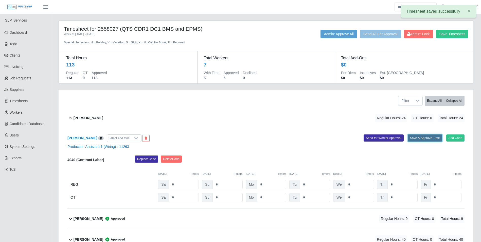
click at [412, 138] on button "Save & Approve Time" at bounding box center [425, 138] width 35 height 7
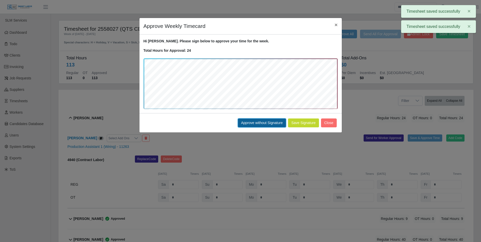
click at [255, 122] on button "Approve without Signature" at bounding box center [262, 123] width 48 height 9
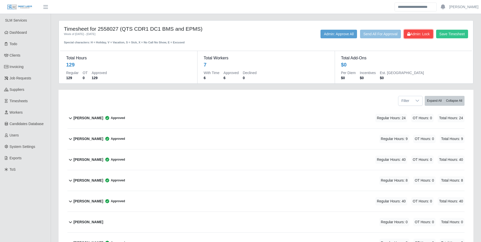
click at [427, 36] on span "Admin: Lock" at bounding box center [419, 34] width 23 height 4
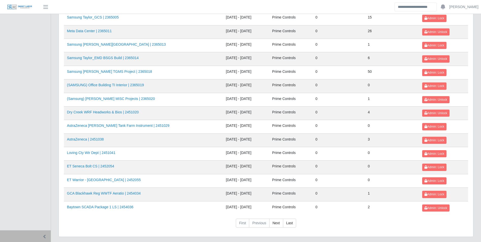
scroll to position [536, 0]
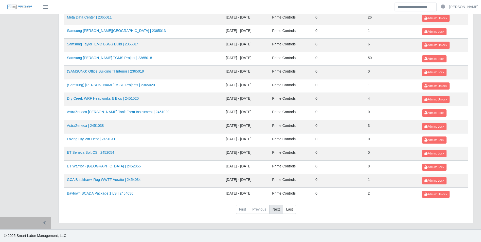
click at [276, 208] on link "Next" at bounding box center [277, 209] width 14 height 9
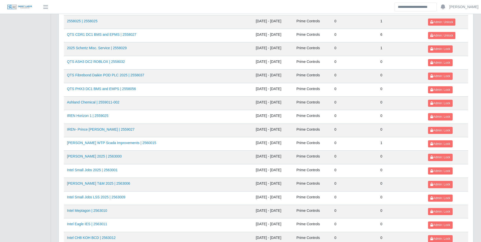
scroll to position [198, 0]
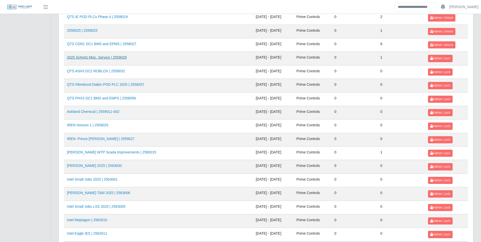
click at [124, 56] on link "2025 Schertz Misc. Service | 2558029" at bounding box center [97, 57] width 60 height 4
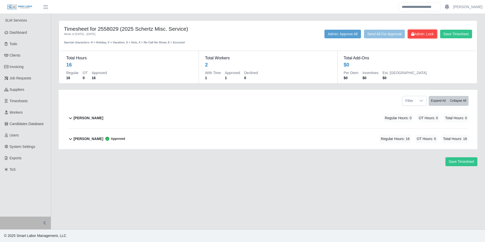
click at [424, 35] on span "Admin: Lock" at bounding box center [422, 34] width 23 height 4
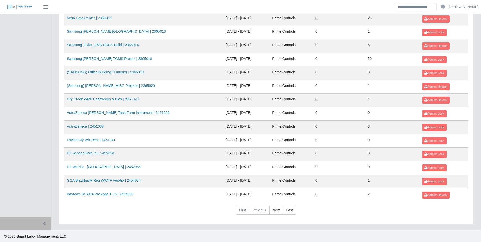
scroll to position [536, 0]
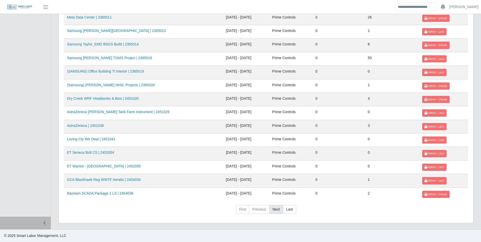
click at [276, 210] on link "Next" at bounding box center [277, 209] width 14 height 9
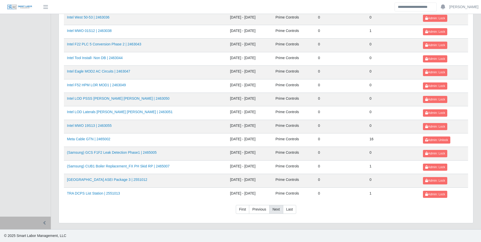
click at [276, 210] on link "Next" at bounding box center [277, 209] width 14 height 9
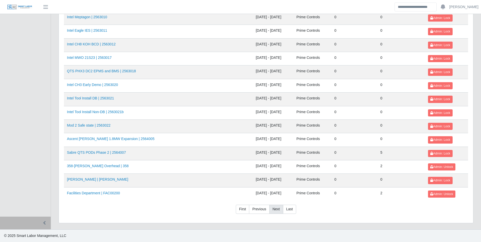
scroll to position [401, 0]
click at [113, 154] on link "Sabre QTS PODs Phase 2 | 2564007" at bounding box center [96, 153] width 59 height 4
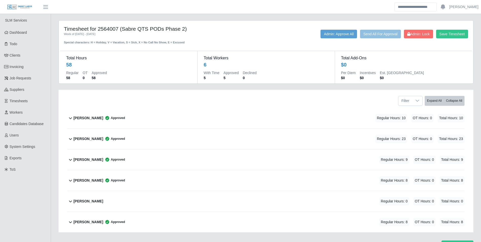
click at [85, 118] on b "[PERSON_NAME]" at bounding box center [89, 117] width 30 height 5
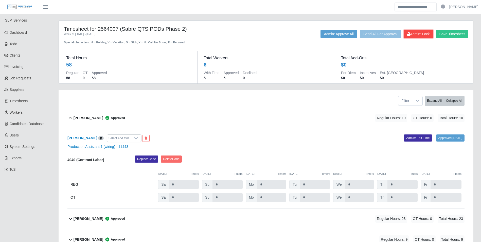
click at [427, 36] on span "Admin: Lock" at bounding box center [419, 34] width 23 height 4
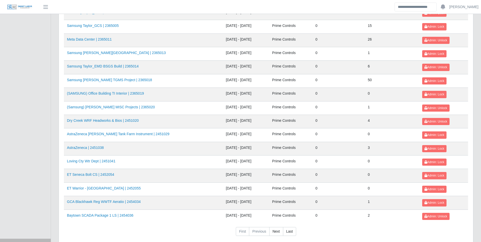
scroll to position [536, 0]
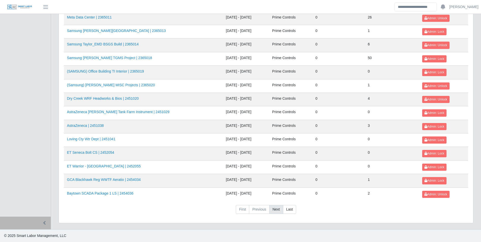
click at [273, 210] on link "Next" at bounding box center [277, 209] width 14 height 9
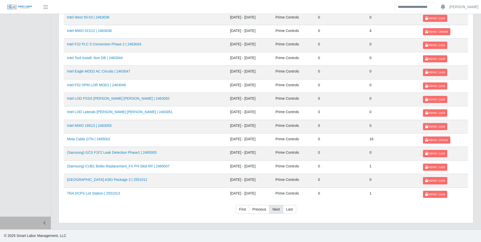
click at [273, 210] on link "Next" at bounding box center [277, 209] width 14 height 9
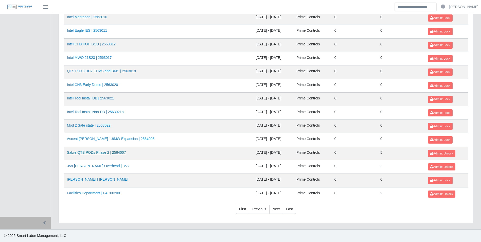
click at [119, 153] on link "Sabre QTS PODs Phase 2 | 2564007" at bounding box center [96, 153] width 59 height 4
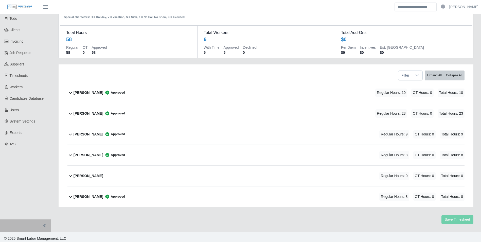
click at [83, 114] on b "David Diaz" at bounding box center [89, 113] width 30 height 5
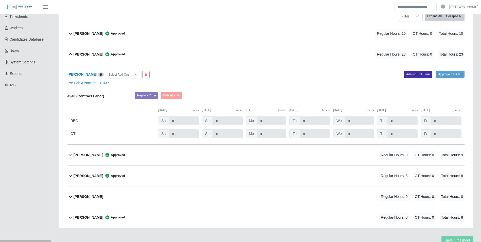
scroll to position [105, 0]
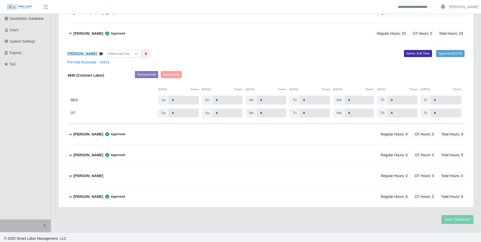
click at [72, 53] on b "David Diaz" at bounding box center [83, 54] width 30 height 4
click at [90, 137] on b "Jayden Sikalasinh" at bounding box center [89, 134] width 30 height 5
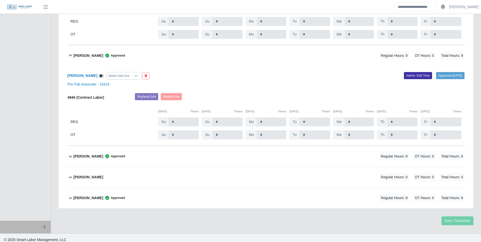
scroll to position [186, 0]
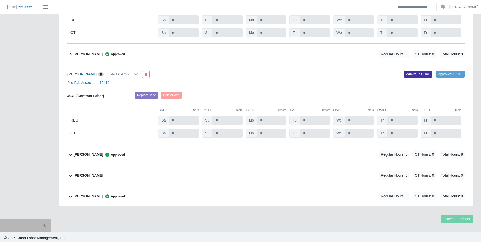
click at [90, 74] on b "Jayden Sikalasinh" at bounding box center [83, 74] width 30 height 4
click at [82, 159] on div "Juan Valle Approved" at bounding box center [100, 155] width 52 height 8
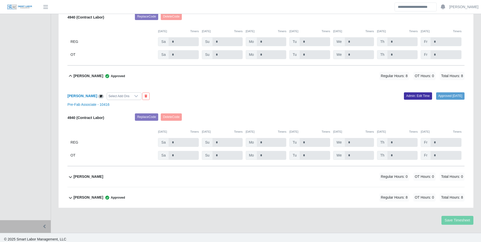
scroll to position [265, 0]
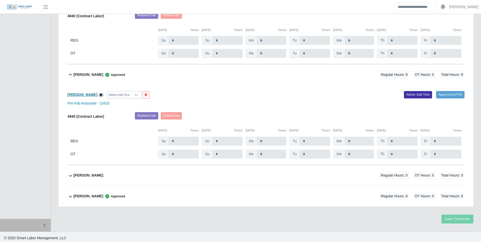
click at [80, 95] on b "Juan Valle" at bounding box center [83, 95] width 30 height 4
click at [86, 193] on div "Thanh Phan Approved" at bounding box center [100, 196] width 52 height 8
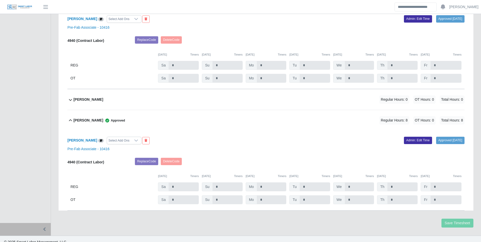
scroll to position [346, 0]
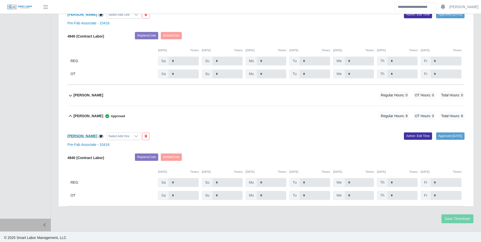
click at [80, 137] on b "Thanh Phan" at bounding box center [83, 136] width 30 height 4
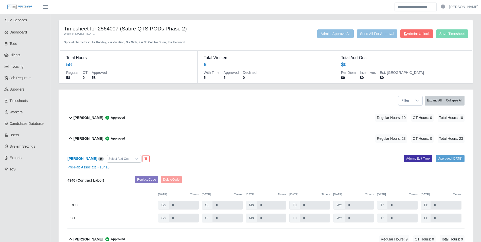
scroll to position [0, 0]
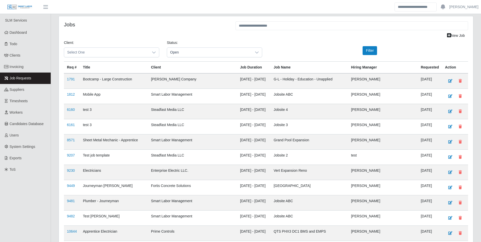
drag, startPoint x: 160, startPoint y: 55, endPoint x: 153, endPoint y: 55, distance: 6.4
click at [160, 55] on div "Client: Select One" at bounding box center [111, 48] width 103 height 17
click at [153, 55] on div at bounding box center [154, 52] width 10 height 9
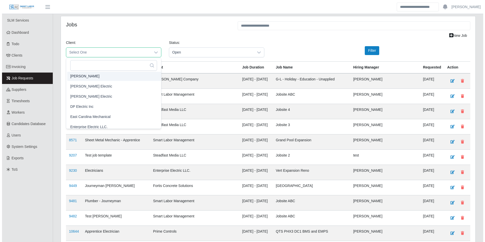
scroll to position [177, 0]
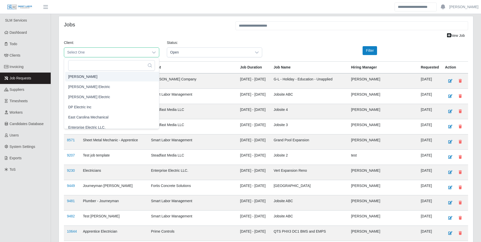
click at [79, 77] on span "CS Erickson" at bounding box center [82, 76] width 29 height 5
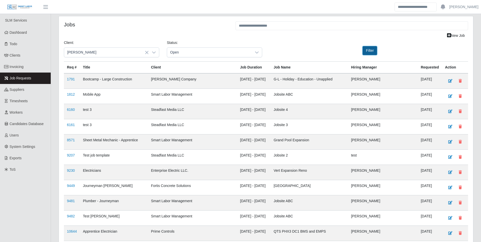
click at [370, 51] on button "Filter" at bounding box center [370, 50] width 14 height 9
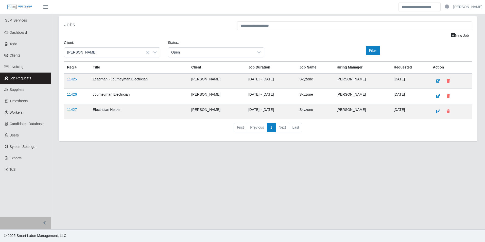
click at [71, 76] on td "11425" at bounding box center [77, 80] width 26 height 15
click at [73, 80] on link "11425" at bounding box center [72, 79] width 10 height 4
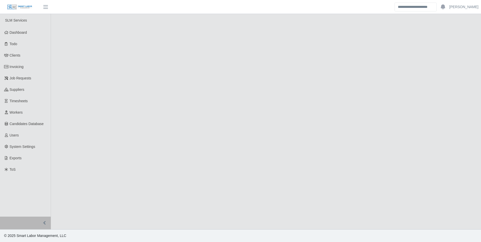
select select "****"
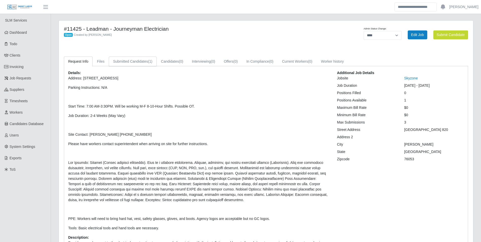
click at [135, 60] on link "Submitted Candidates (1)" at bounding box center [133, 62] width 48 height 10
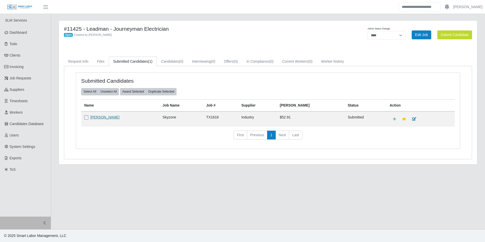
click at [104, 117] on link "[PERSON_NAME]" at bounding box center [104, 117] width 29 height 4
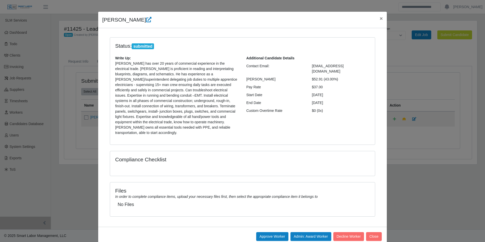
scroll to position [12, 0]
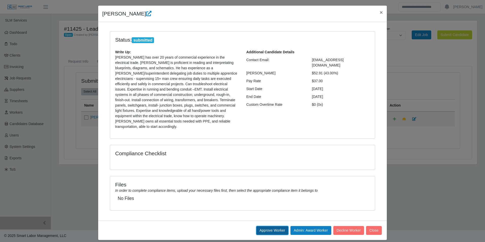
click at [267, 226] on button "Approve Worker" at bounding box center [272, 230] width 32 height 9
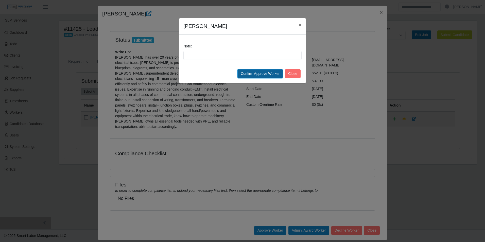
click at [260, 75] on button "Confirm Approve Worker" at bounding box center [260, 73] width 45 height 9
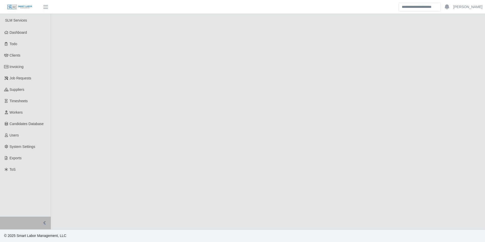
select select "****"
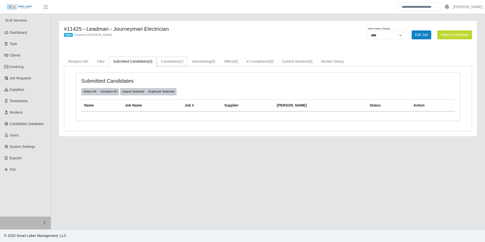
click at [177, 61] on link "Candidates (1)" at bounding box center [172, 62] width 31 height 10
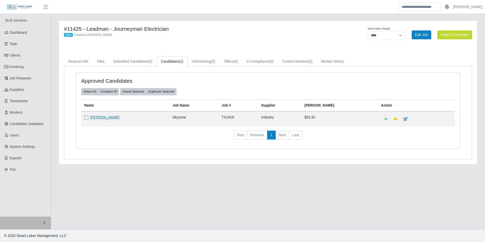
click at [96, 116] on link "[PERSON_NAME]" at bounding box center [104, 117] width 29 height 4
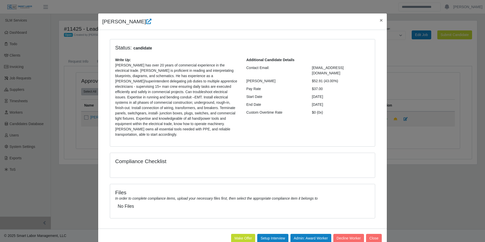
scroll to position [12, 0]
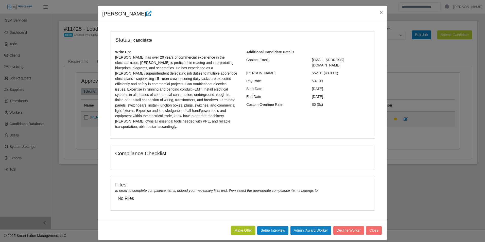
click at [242, 226] on button "Make Offer" at bounding box center [243, 230] width 24 height 9
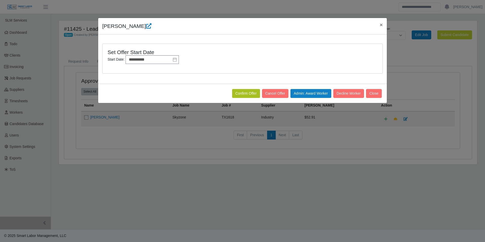
scroll to position [0, 0]
click at [248, 92] on button "Confirm Offer" at bounding box center [246, 93] width 28 height 9
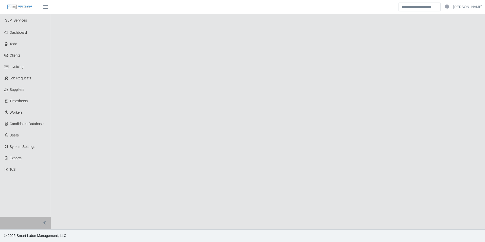
select select "****"
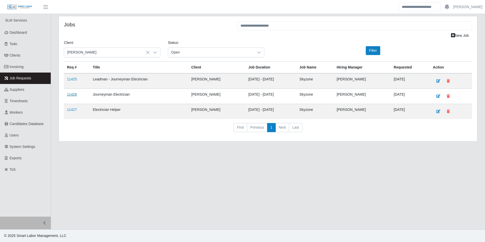
click at [68, 92] on link "11426" at bounding box center [72, 94] width 10 height 4
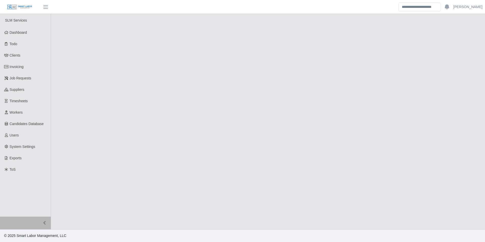
select select "****"
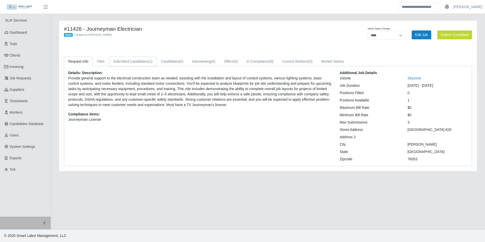
click at [135, 64] on link "Submitted Candidates (1)" at bounding box center [133, 62] width 48 height 10
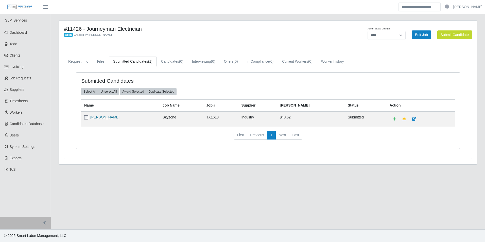
click at [102, 115] on link "Kenneth Ruth" at bounding box center [104, 117] width 29 height 4
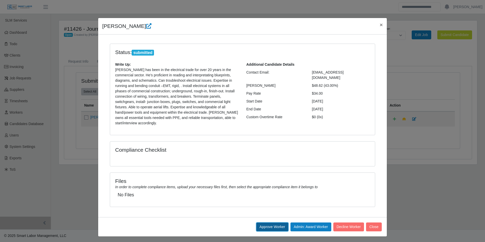
click at [274, 223] on button "Approve Worker" at bounding box center [272, 227] width 32 height 9
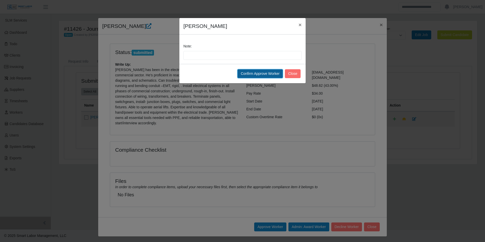
click at [253, 72] on button "Confirm Approve Worker" at bounding box center [260, 73] width 45 height 9
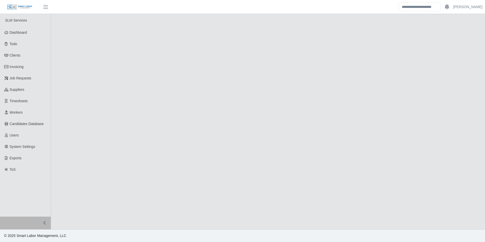
select select "****"
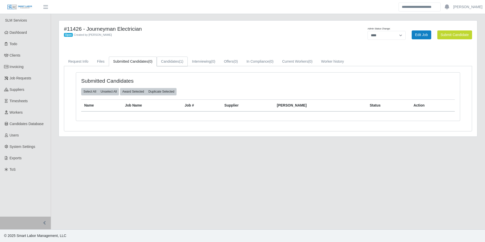
click at [171, 61] on link "Candidates (1)" at bounding box center [172, 62] width 31 height 10
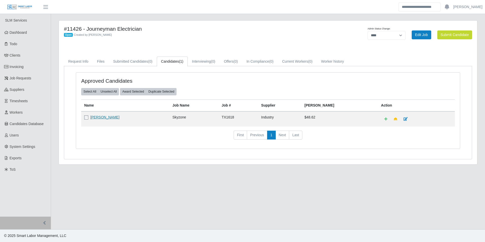
click at [105, 119] on link "[PERSON_NAME]" at bounding box center [104, 117] width 29 height 4
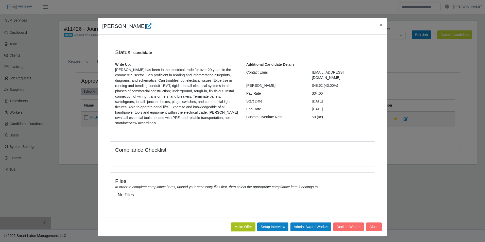
click at [240, 223] on button "Make Offer" at bounding box center [243, 227] width 24 height 9
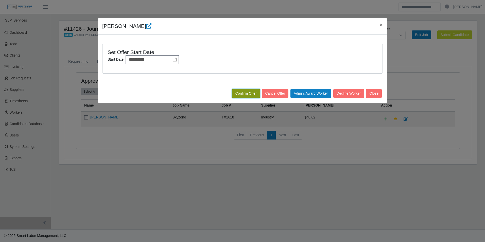
click at [247, 93] on button "Confirm Offer" at bounding box center [246, 93] width 28 height 9
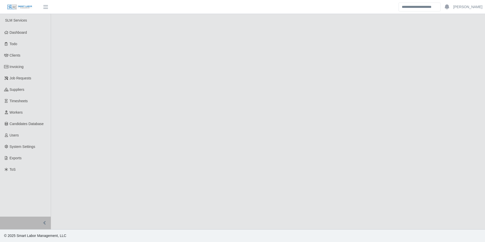
select select "****"
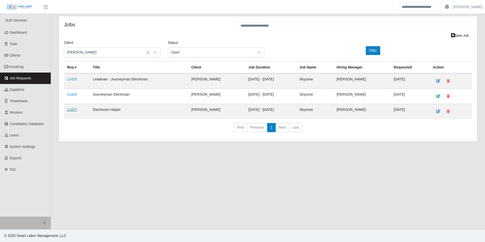
click at [73, 109] on link "11427" at bounding box center [72, 110] width 10 height 4
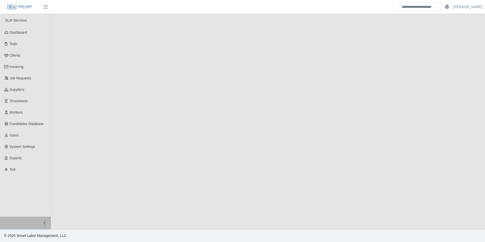
select select "****"
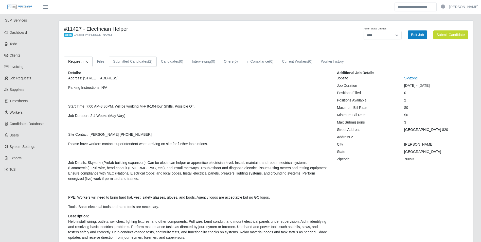
click at [144, 66] on link "Submitted Candidates (2)" at bounding box center [133, 62] width 48 height 10
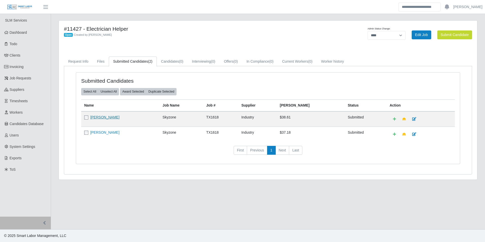
click at [102, 119] on link "[PERSON_NAME]" at bounding box center [104, 117] width 29 height 4
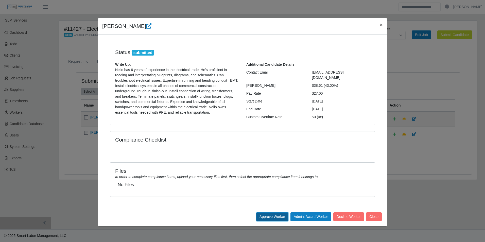
click at [281, 215] on button "Approve Worker" at bounding box center [272, 216] width 32 height 9
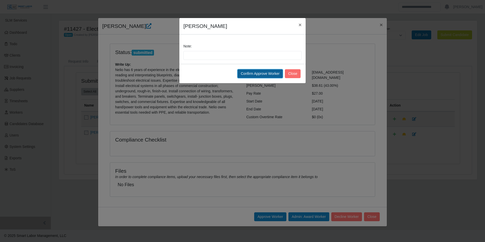
click at [253, 77] on button "Confirm Approve Worker" at bounding box center [260, 73] width 45 height 9
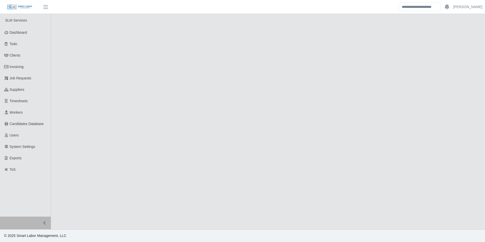
select select "****"
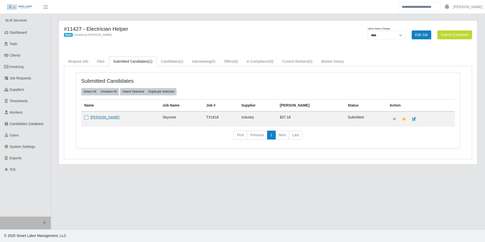
click at [110, 116] on link "[PERSON_NAME]" at bounding box center [104, 117] width 29 height 4
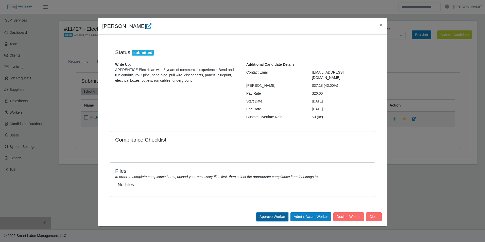
click at [263, 213] on button "Approve Worker" at bounding box center [272, 216] width 32 height 9
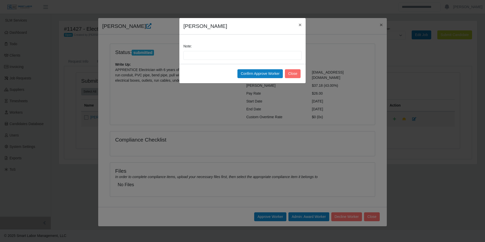
click at [246, 79] on div "Confirm Approve Worker Close" at bounding box center [242, 73] width 126 height 19
click at [245, 75] on button "Confirm Approve Worker" at bounding box center [260, 73] width 45 height 9
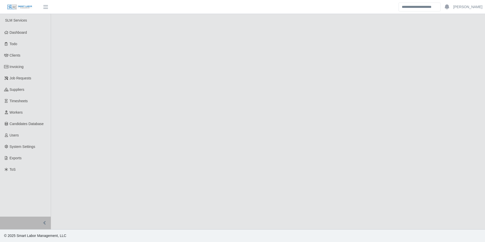
select select "****"
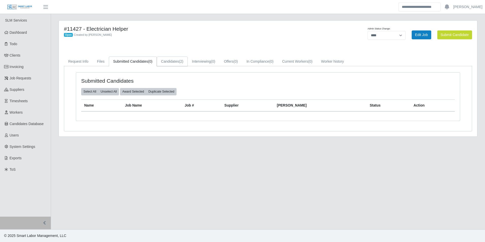
click at [173, 62] on link "Candidates (2)" at bounding box center [172, 62] width 31 height 10
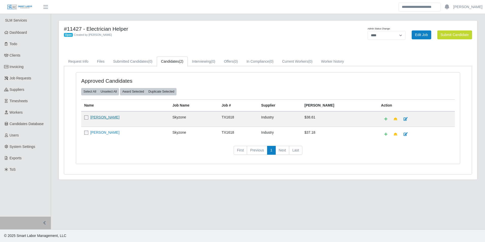
click at [102, 119] on link "[PERSON_NAME]" at bounding box center [104, 117] width 29 height 4
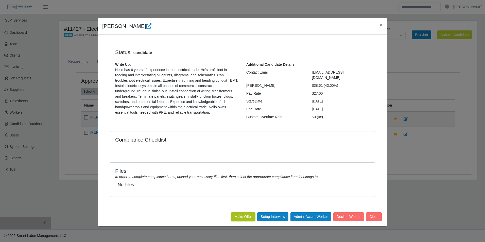
click at [244, 214] on button "Make Offer" at bounding box center [243, 216] width 24 height 9
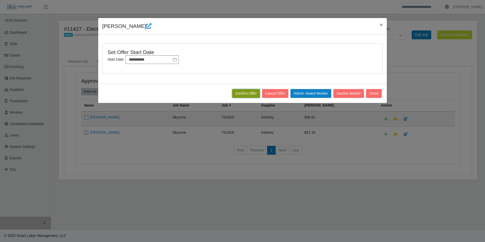
click at [238, 91] on button "Confirm Offer" at bounding box center [246, 93] width 28 height 9
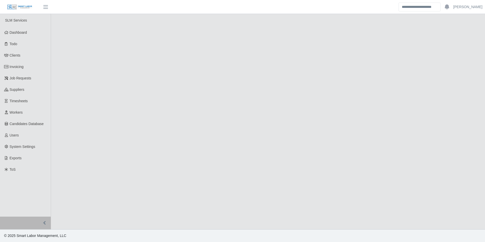
select select "****"
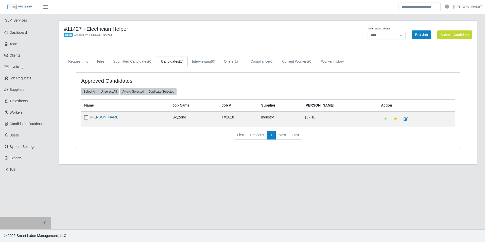
click at [111, 119] on link "[PERSON_NAME]" at bounding box center [104, 117] width 29 height 4
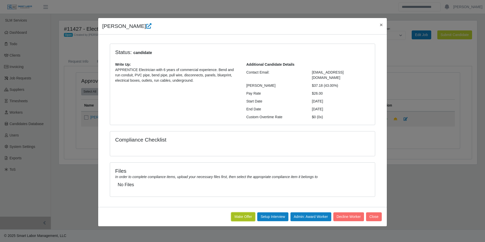
click at [243, 212] on button "Make Offer" at bounding box center [243, 216] width 24 height 9
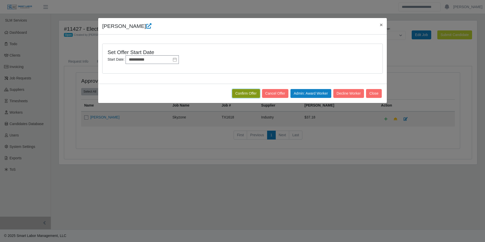
click at [236, 94] on button "Confirm Offer" at bounding box center [246, 93] width 28 height 9
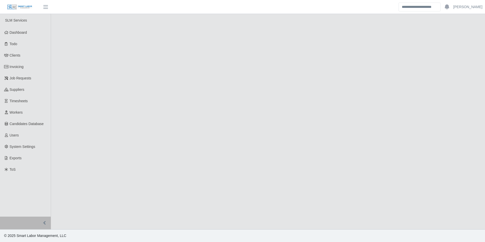
select select "****"
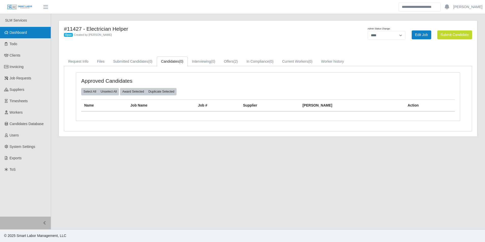
click at [27, 31] on link "Dashboard" at bounding box center [25, 32] width 51 height 11
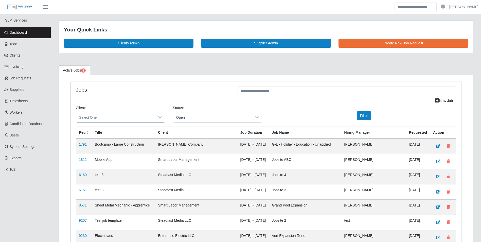
click at [164, 117] on div at bounding box center [160, 117] width 10 height 9
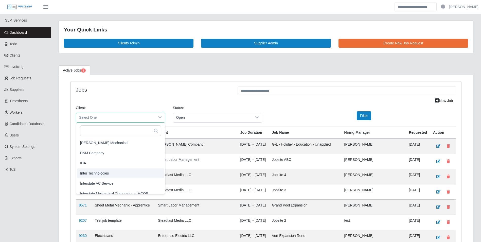
scroll to position [254, 0]
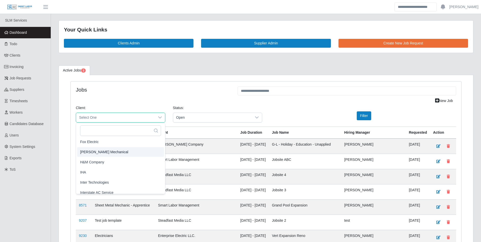
click at [118, 154] on span "George Wayne Mechanical" at bounding box center [104, 151] width 48 height 5
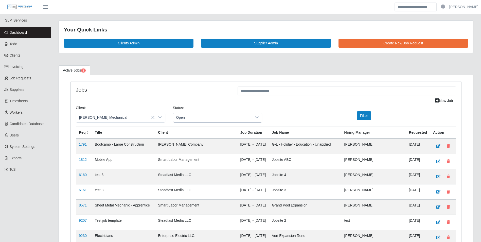
click at [256, 121] on div at bounding box center [257, 117] width 10 height 9
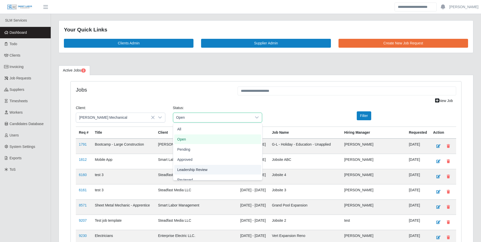
scroll to position [16, 0]
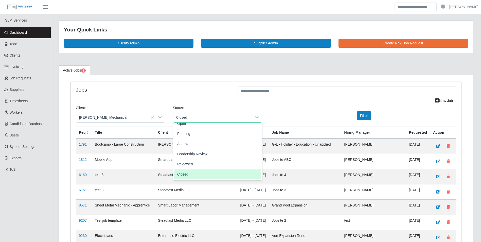
click at [185, 175] on span "Closed" at bounding box center [182, 174] width 11 height 5
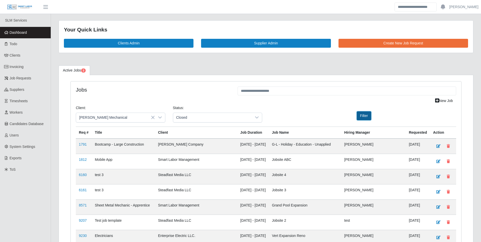
click at [362, 116] on button "Filter" at bounding box center [364, 115] width 14 height 9
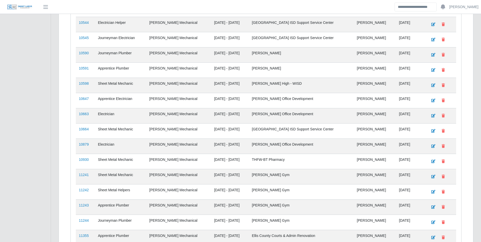
scroll to position [521, 0]
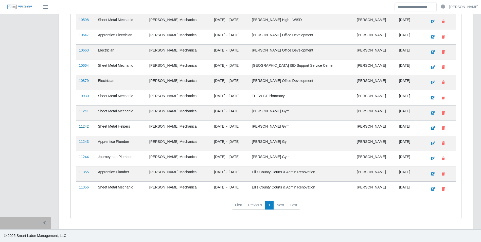
click at [85, 127] on link "11242" at bounding box center [84, 126] width 10 height 4
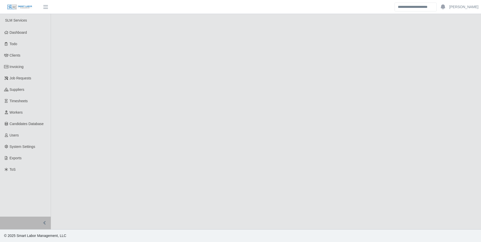
select select "******"
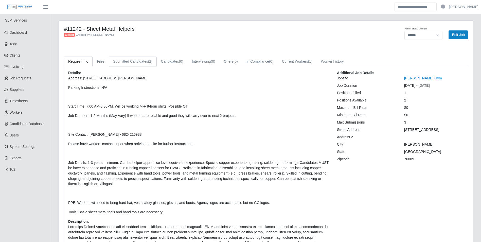
drag, startPoint x: 124, startPoint y: 66, endPoint x: 129, endPoint y: 66, distance: 5.1
click at [124, 66] on div "Request Info Files Submitted Candidates (2) Candidates (0) Interviewing (0) Off…" at bounding box center [266, 181] width 412 height 249
click at [142, 62] on link "Submitted Candidates (2)" at bounding box center [133, 62] width 48 height 10
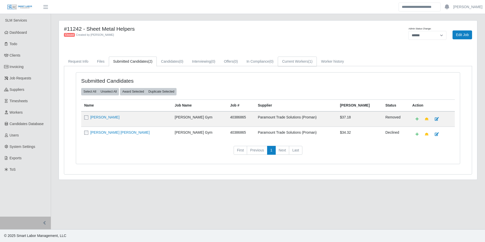
click at [298, 63] on link "Current Workers (1)" at bounding box center [297, 62] width 39 height 10
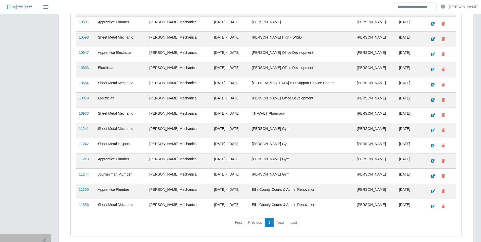
scroll to position [521, 0]
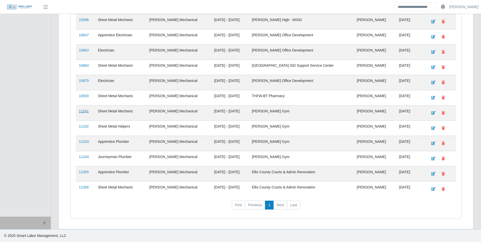
click at [84, 110] on link "11241" at bounding box center [84, 111] width 10 height 4
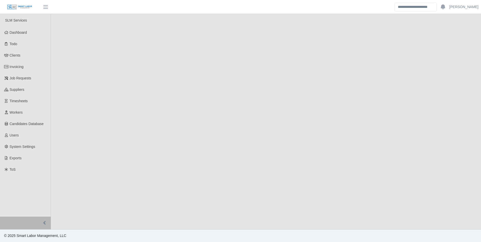
select select "******"
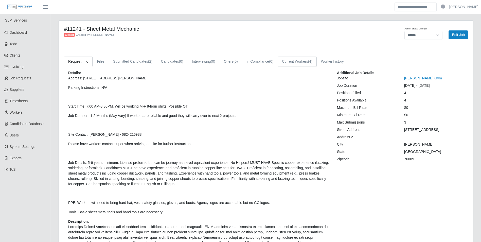
click at [309, 62] on link "Current Workers (4)" at bounding box center [297, 62] width 39 height 10
